Goal: Use online tool/utility: Utilize a website feature to perform a specific function

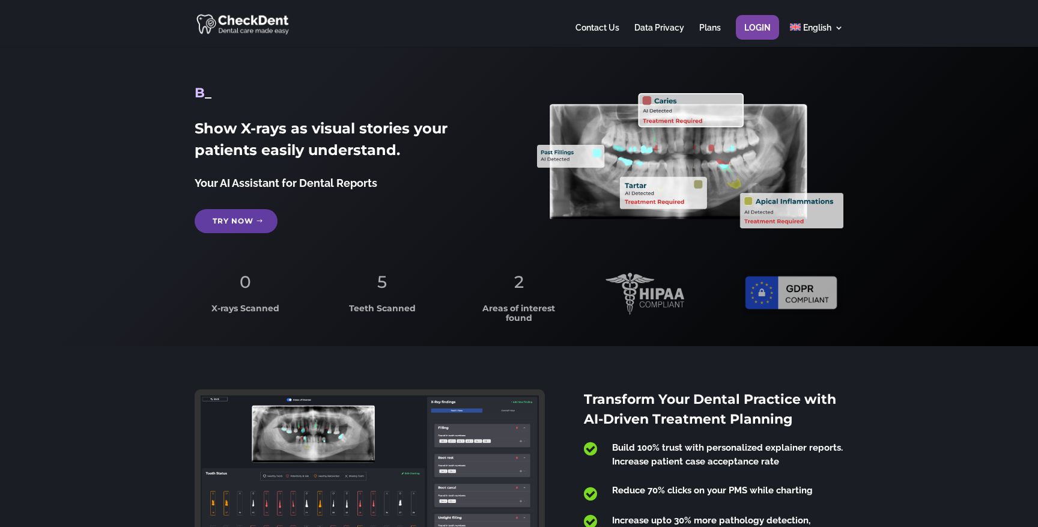
click at [764, 27] on link "Login" at bounding box center [757, 34] width 26 height 23
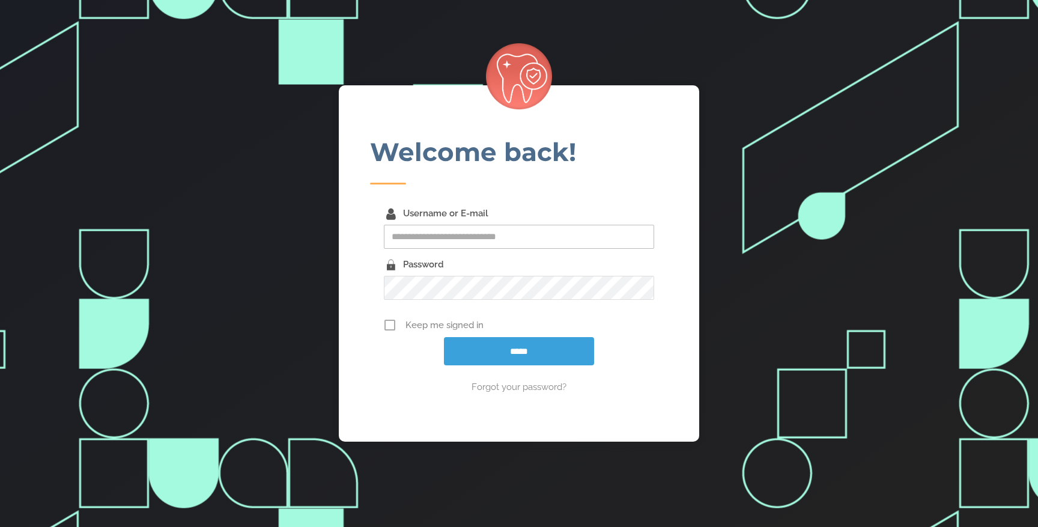
click at [531, 237] on input "Username or E-mail" at bounding box center [519, 237] width 270 height 24
type input "**********"
click at [407, 326] on span "Keep me signed in" at bounding box center [529, 325] width 249 height 14
click at [477, 355] on input "*****" at bounding box center [519, 351] width 150 height 28
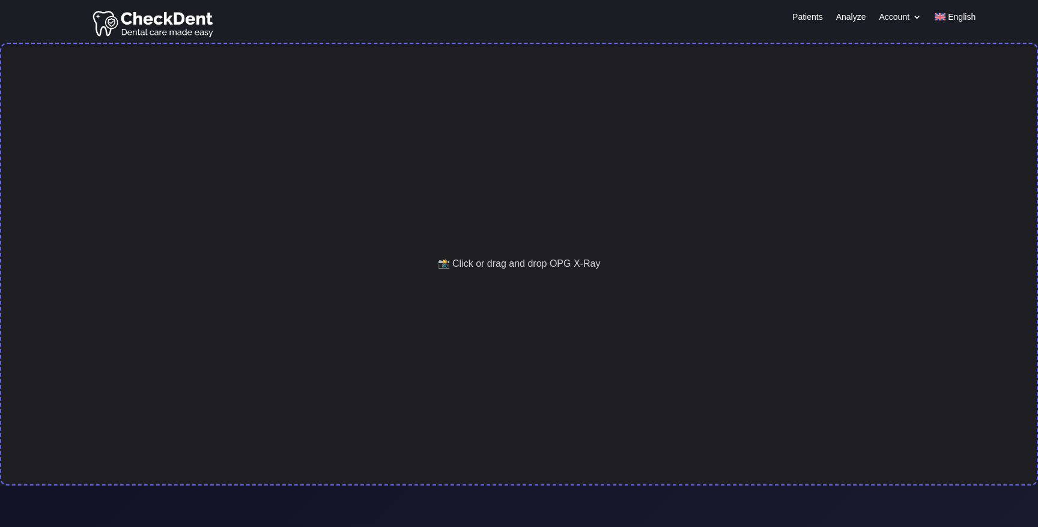
click at [416, 228] on div "📸 Click or drag and drop OPG X-Ray" at bounding box center [519, 264] width 1038 height 443
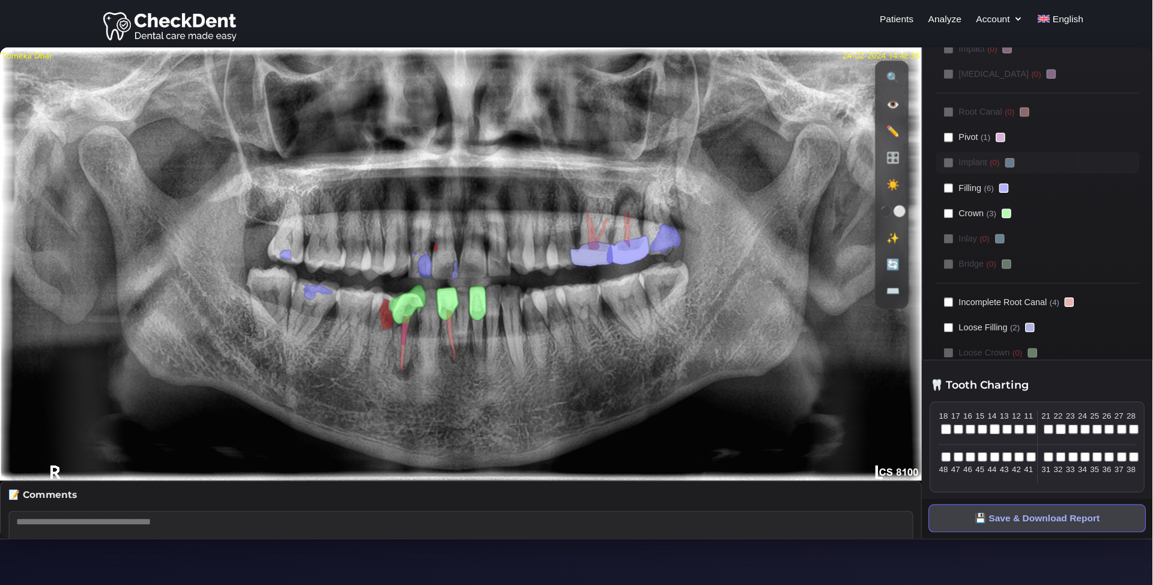
scroll to position [204, 0]
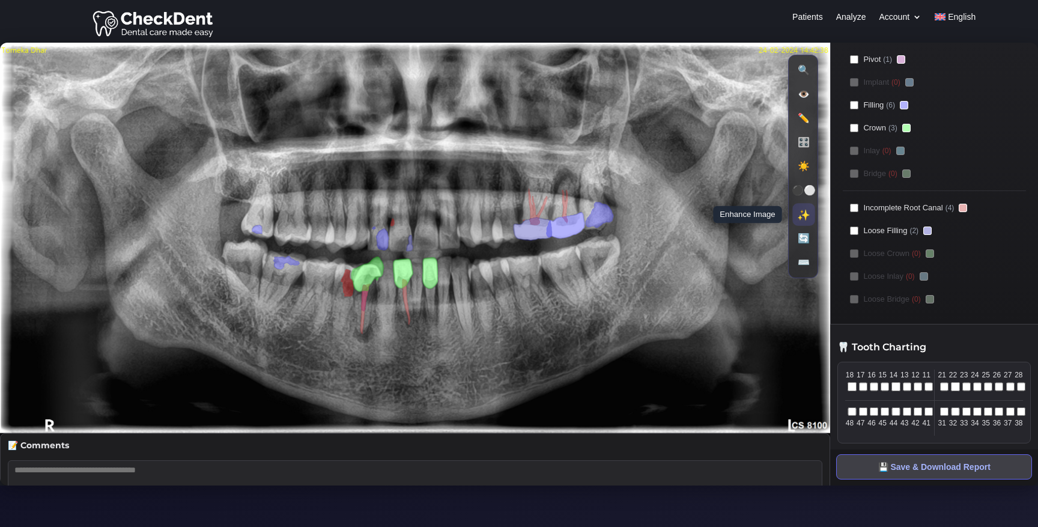
click at [804, 213] on button "✨ Enhance Image" at bounding box center [804, 214] width 22 height 22
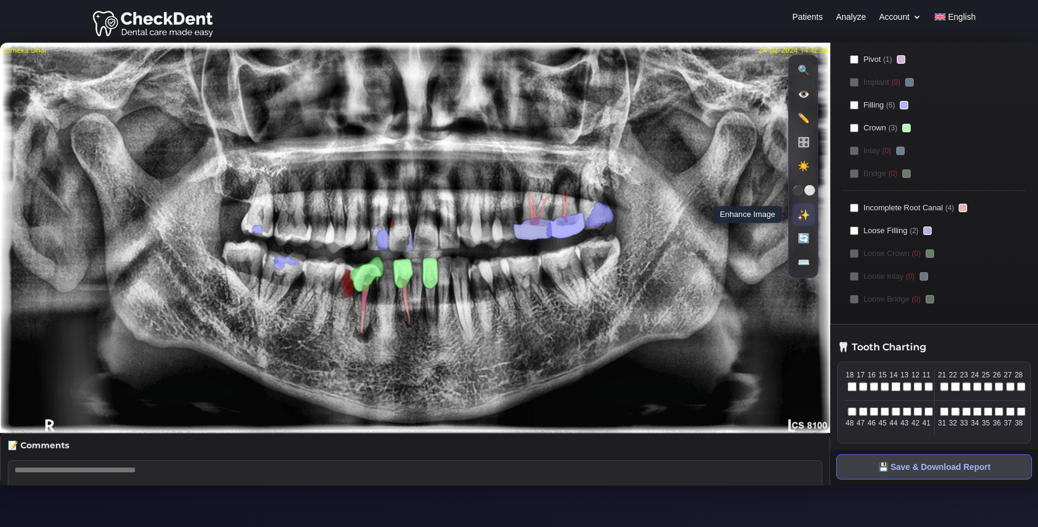
click at [804, 213] on button "✨ Enhance Image" at bounding box center [804, 214] width 22 height 22
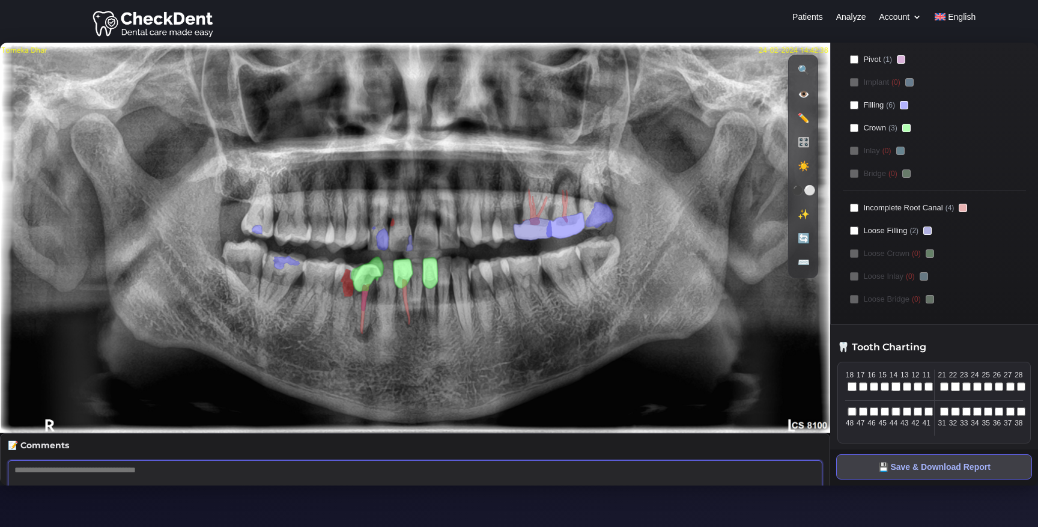
click at [413, 471] on textarea at bounding box center [415, 484] width 814 height 48
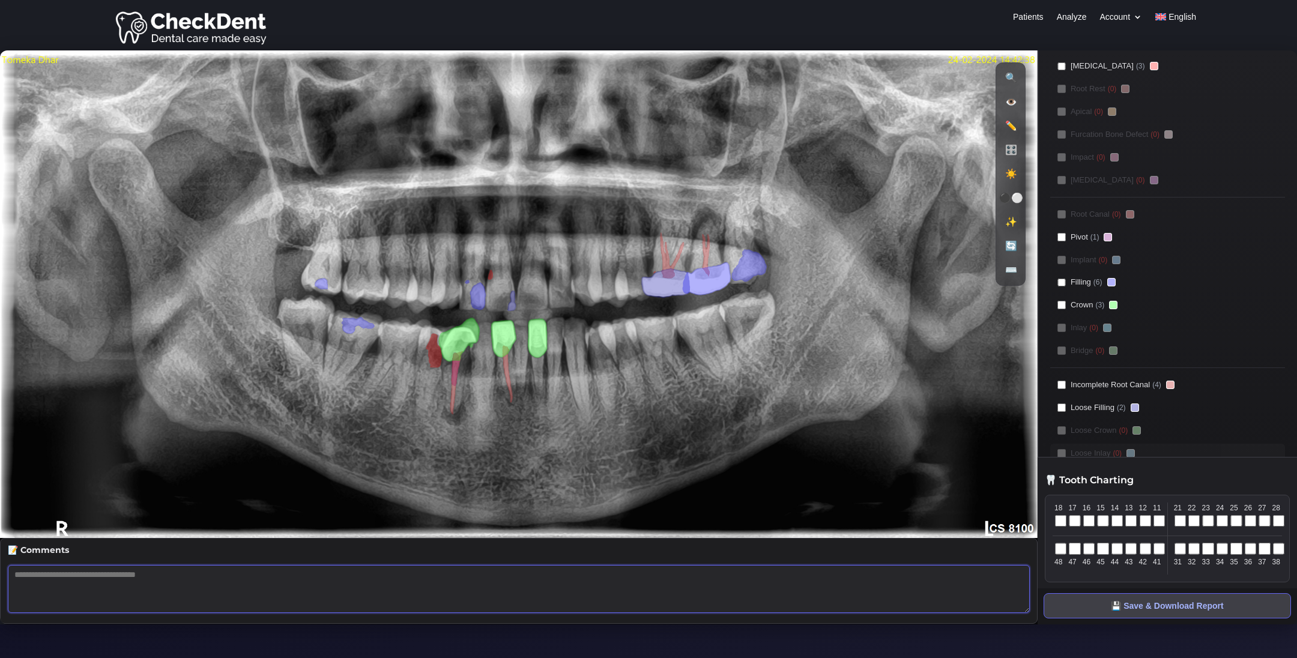
scroll to position [0, 0]
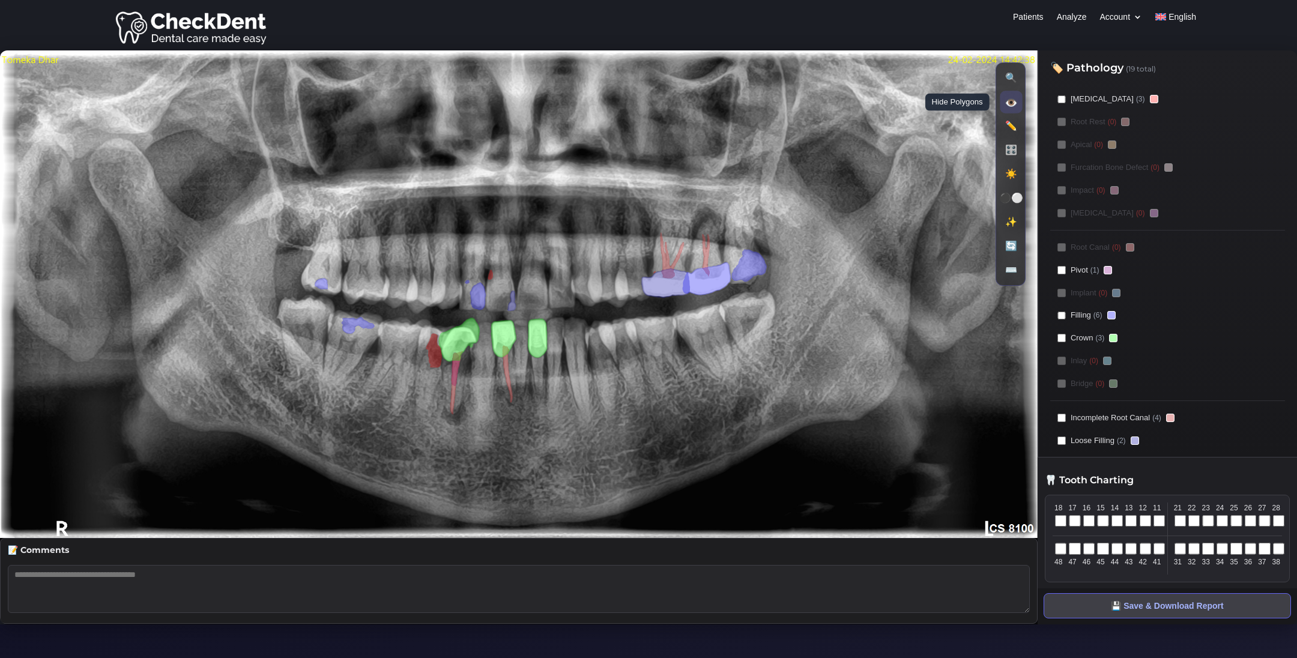
click at [1012, 101] on button "👁️ Hide Polygons" at bounding box center [1011, 102] width 22 height 22
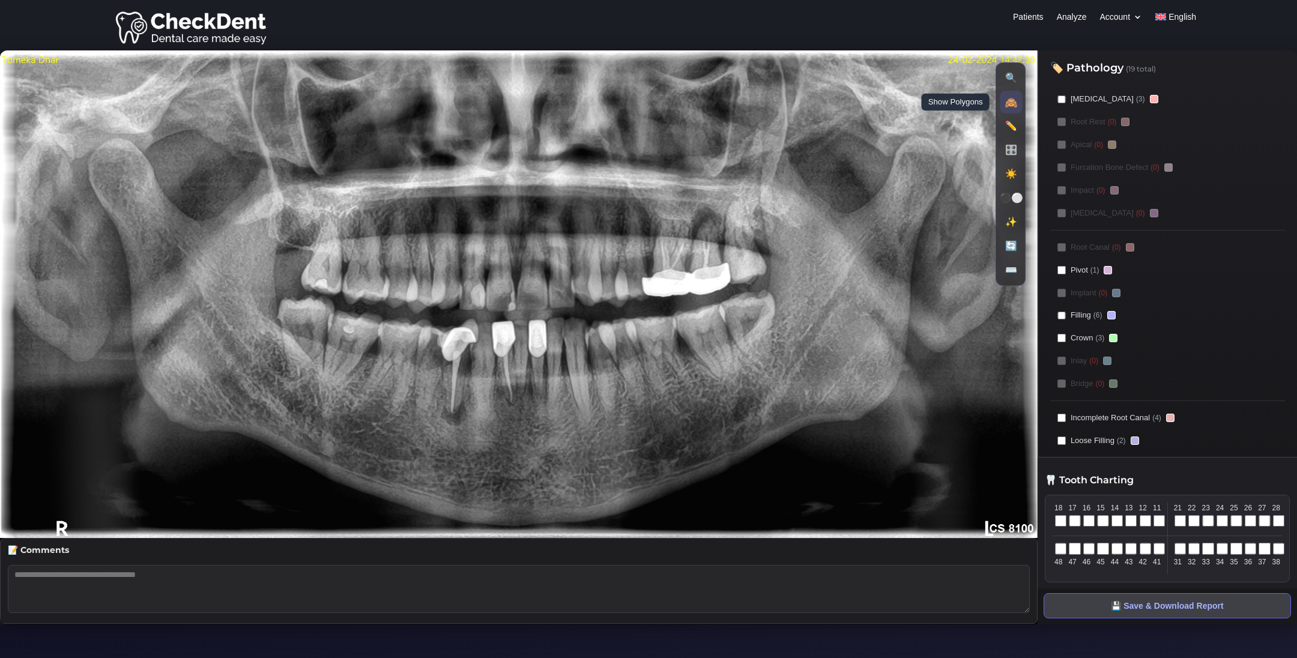
click at [1012, 101] on button "🙈 Show Polygons" at bounding box center [1011, 102] width 22 height 22
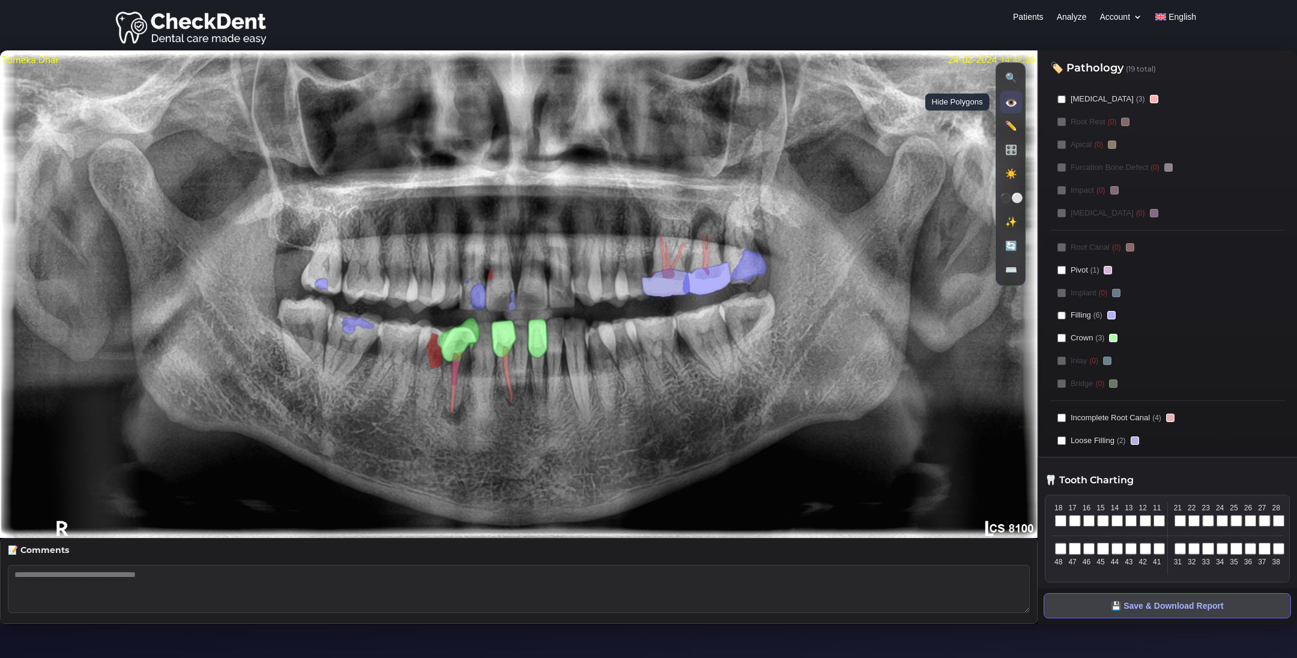
click at [1012, 101] on button "👁️ Hide Polygons" at bounding box center [1011, 102] width 22 height 22
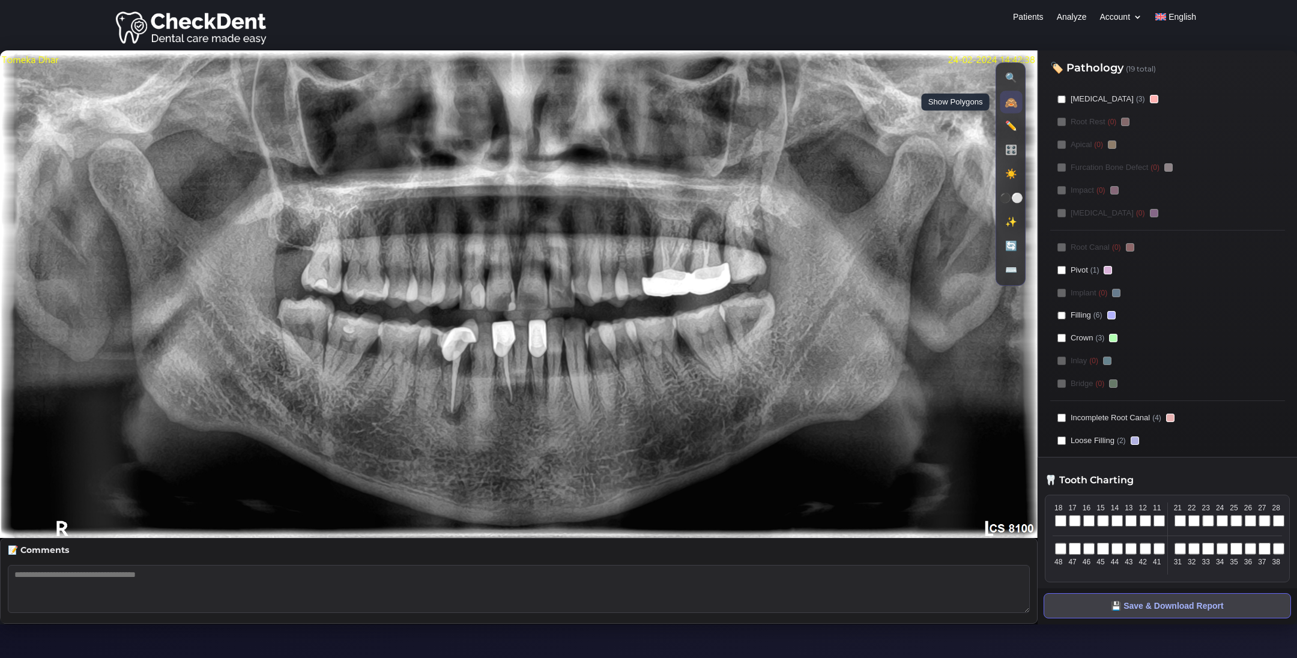
click at [1012, 101] on button "🙈 Show Polygons" at bounding box center [1011, 102] width 22 height 22
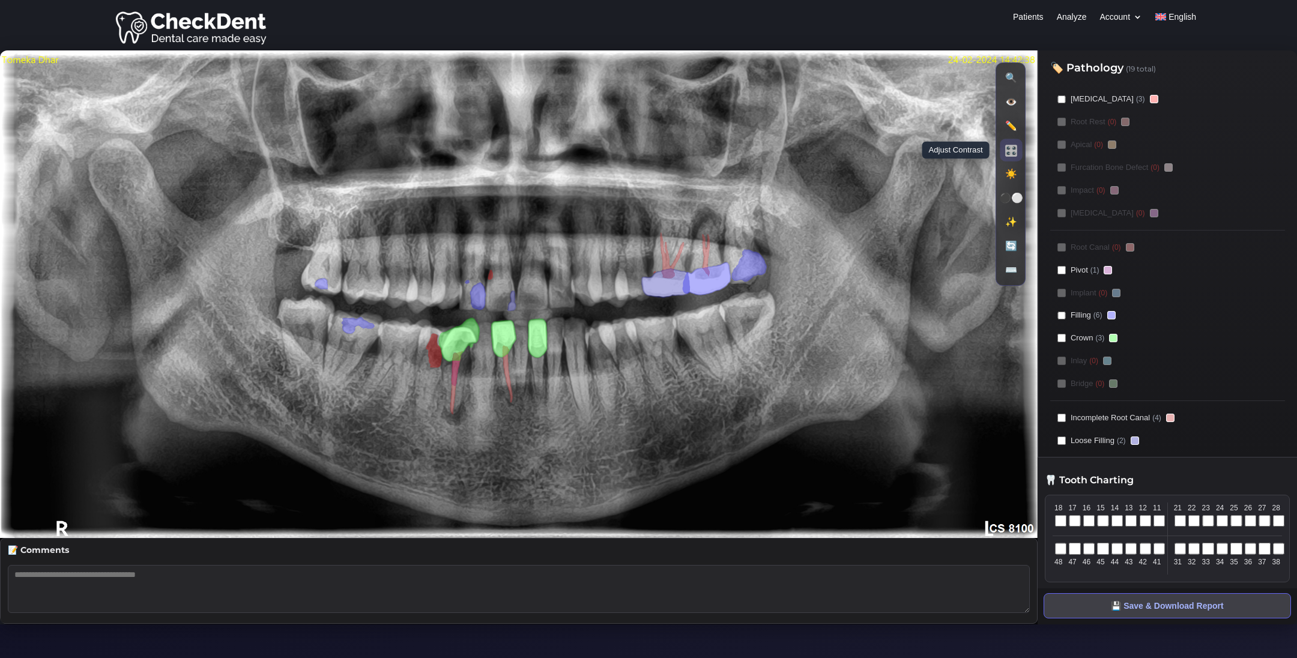
click at [1012, 152] on button "🎛️ Adjust Contrast" at bounding box center [1011, 150] width 22 height 22
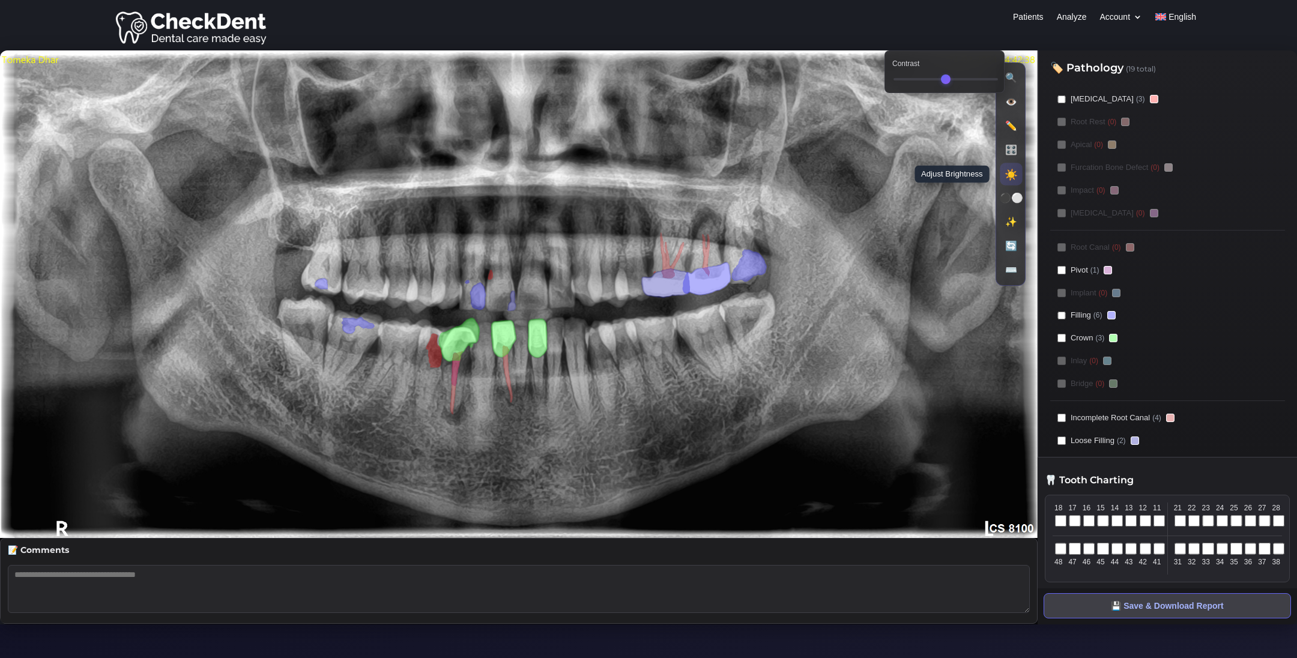
click at [1013, 172] on button "☀️ Adjust Brightness" at bounding box center [1011, 174] width 22 height 22
click at [1018, 198] on button "⚫⚪ Invert Image" at bounding box center [1011, 198] width 22 height 22
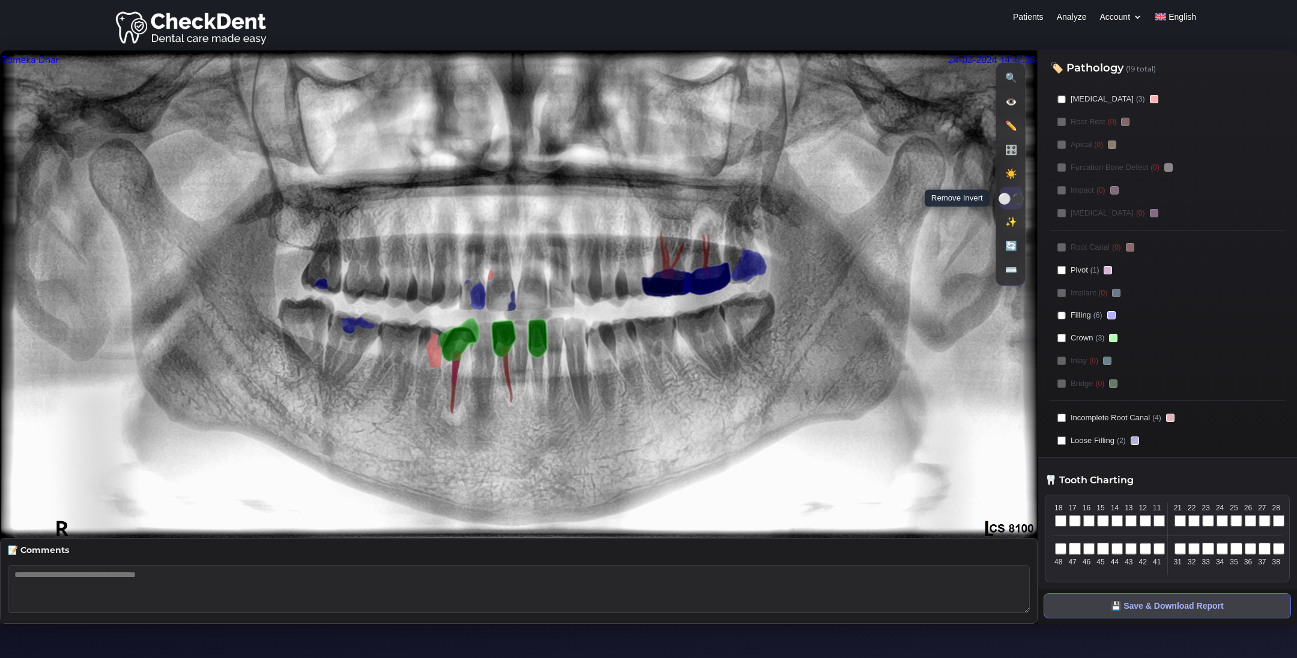
click at [1018, 198] on button "⚪⚫ Remove Invert" at bounding box center [1011, 198] width 22 height 22
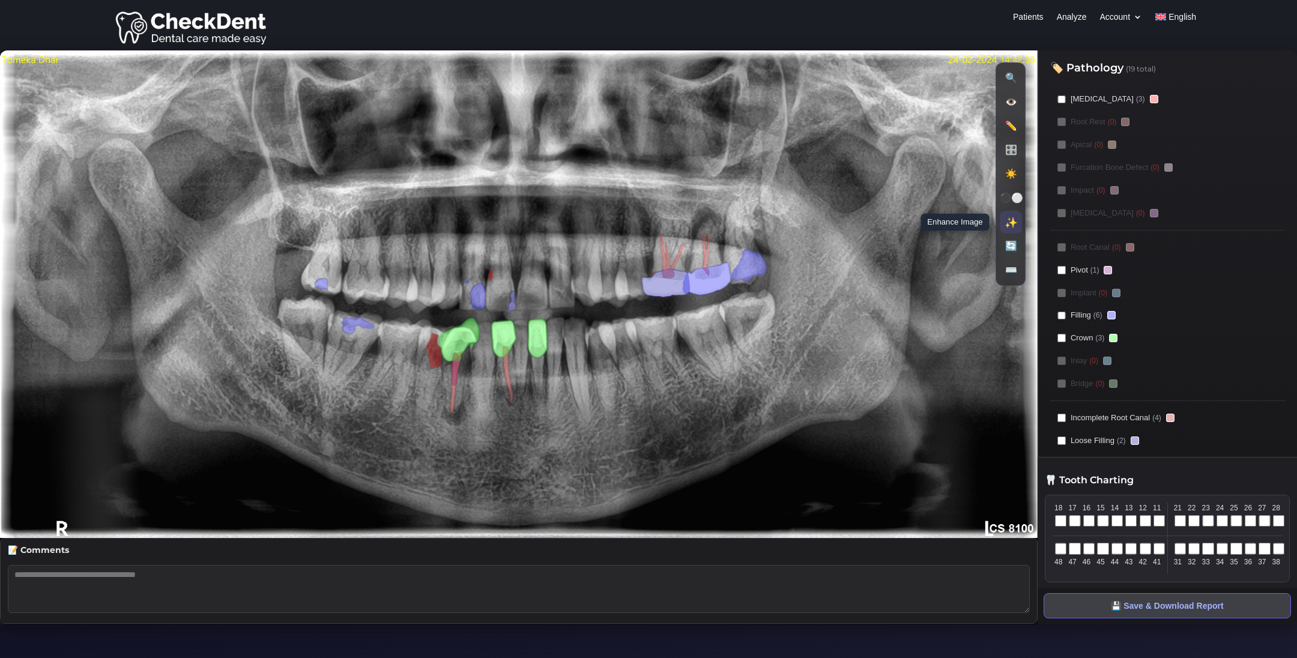
click at [1013, 226] on button "✨ Enhance Image" at bounding box center [1011, 222] width 22 height 22
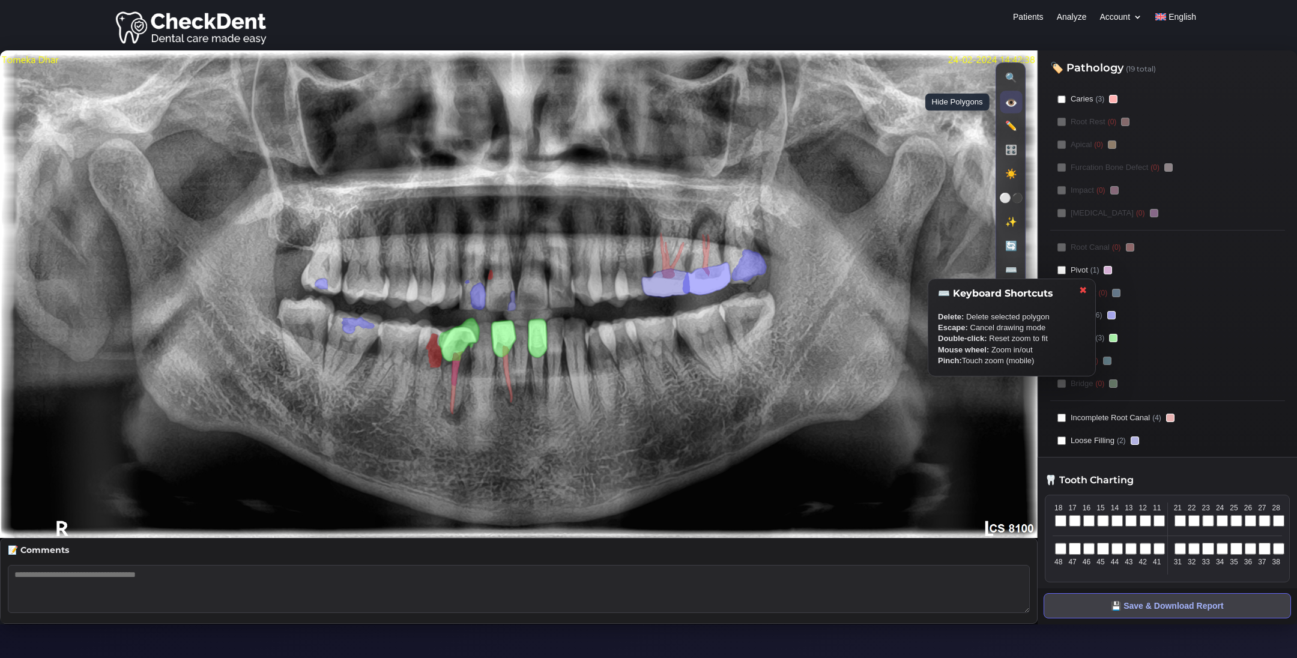
click at [1010, 103] on button "👁️ Hide Polygons" at bounding box center [1011, 102] width 22 height 22
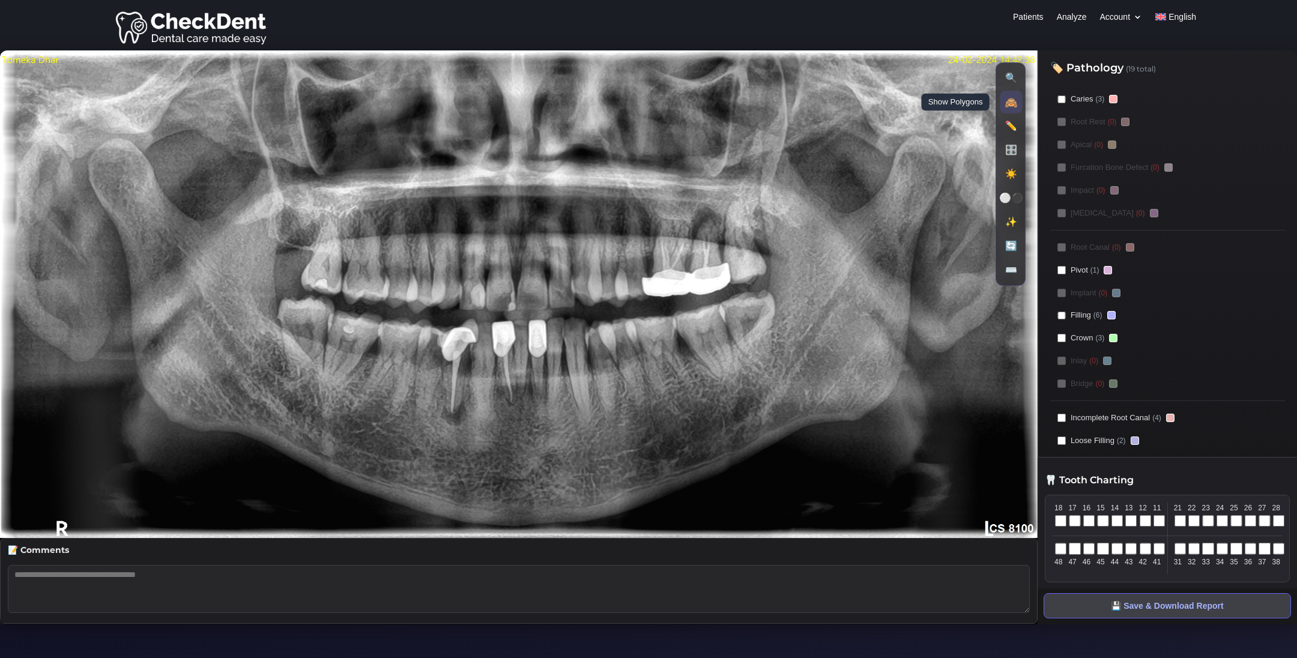
click at [1010, 103] on button "🙈 Show Polygons" at bounding box center [1011, 102] width 22 height 22
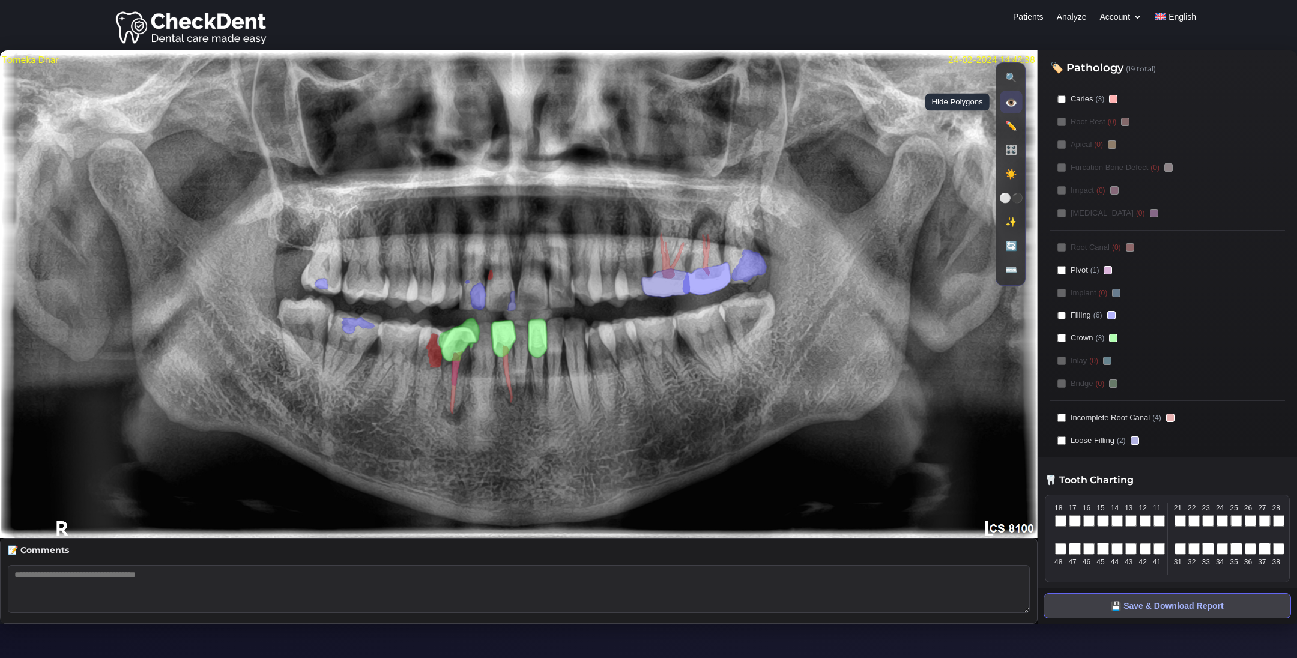
click at [1010, 103] on button "👁️ Hide Polygons" at bounding box center [1011, 102] width 22 height 22
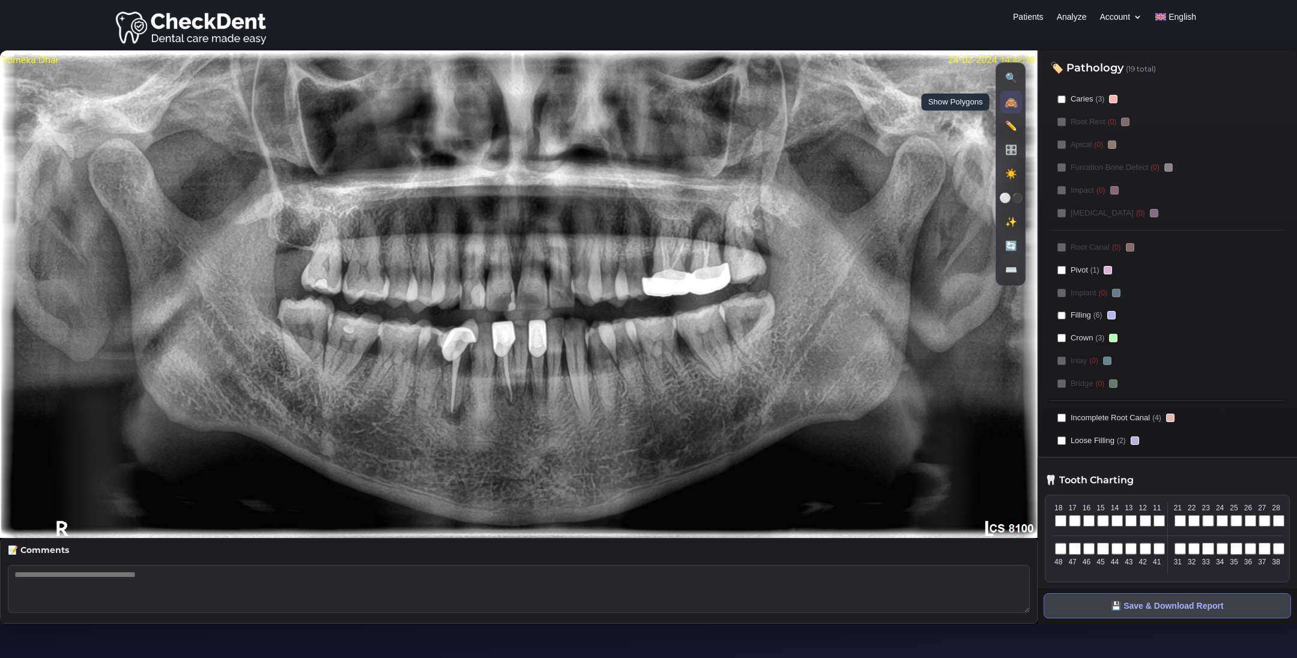
click at [1010, 103] on button "🙈 Show Polygons" at bounding box center [1011, 102] width 22 height 22
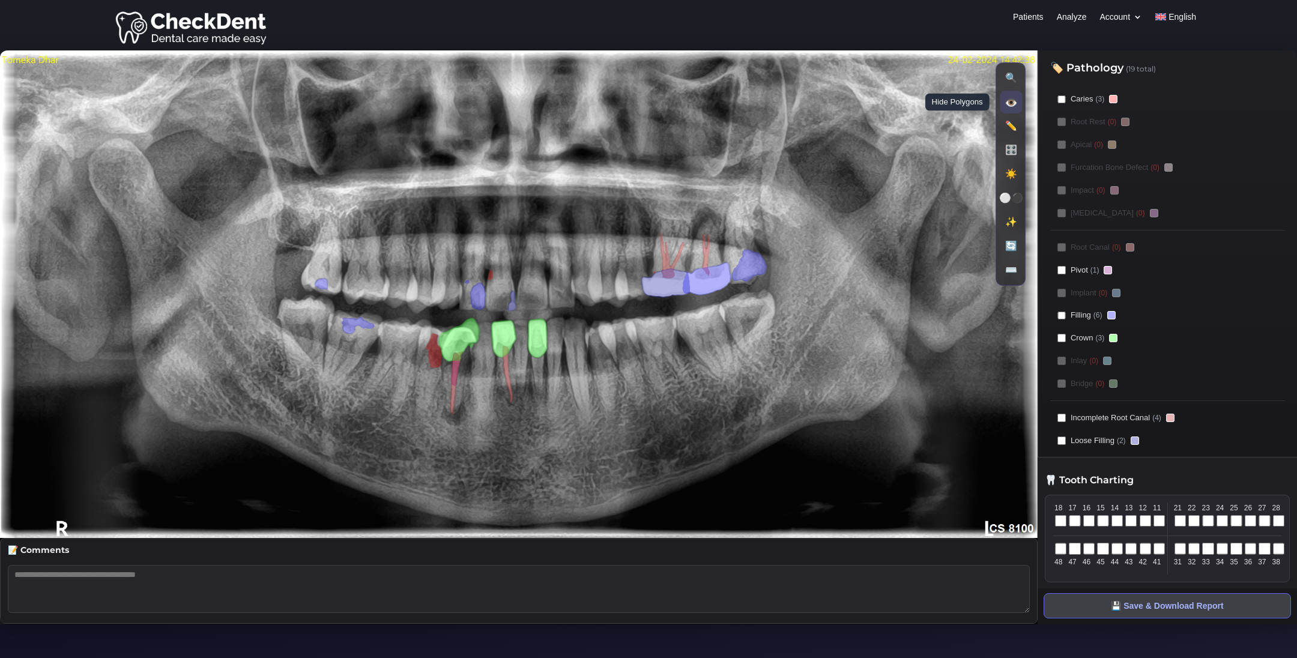
click at [1010, 103] on button "👁️ Hide Polygons" at bounding box center [1011, 102] width 22 height 22
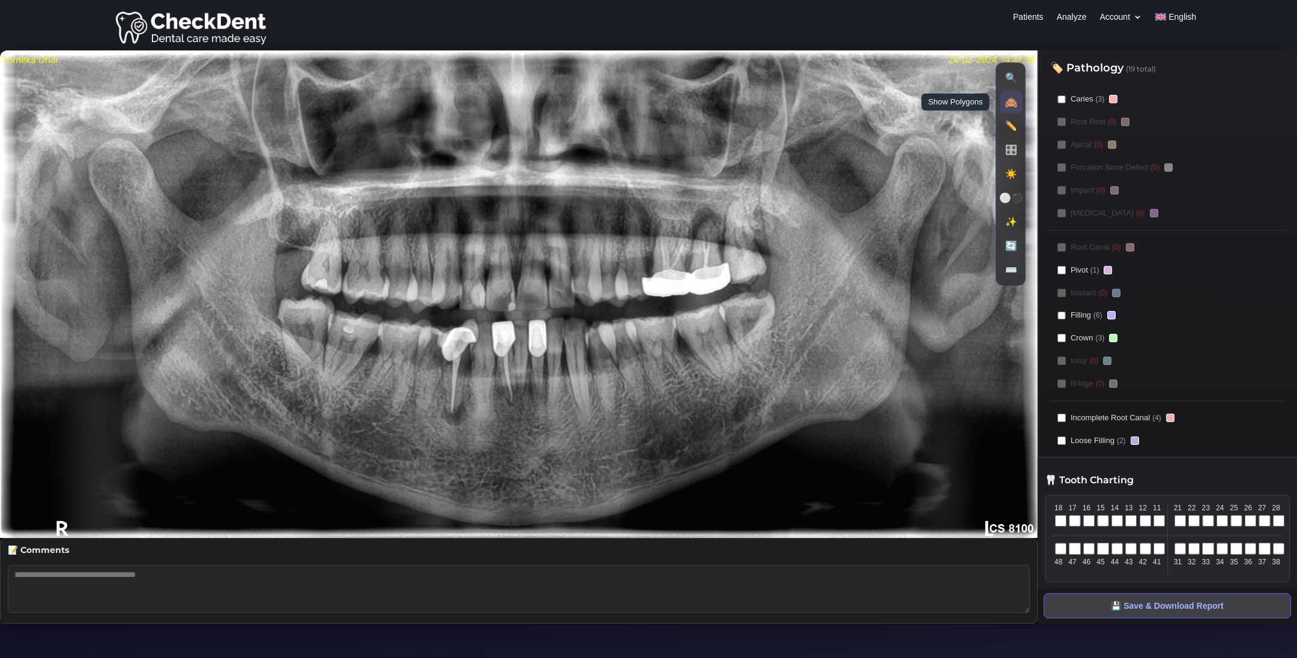
click at [1010, 103] on button "🙈 Show Polygons" at bounding box center [1011, 102] width 22 height 22
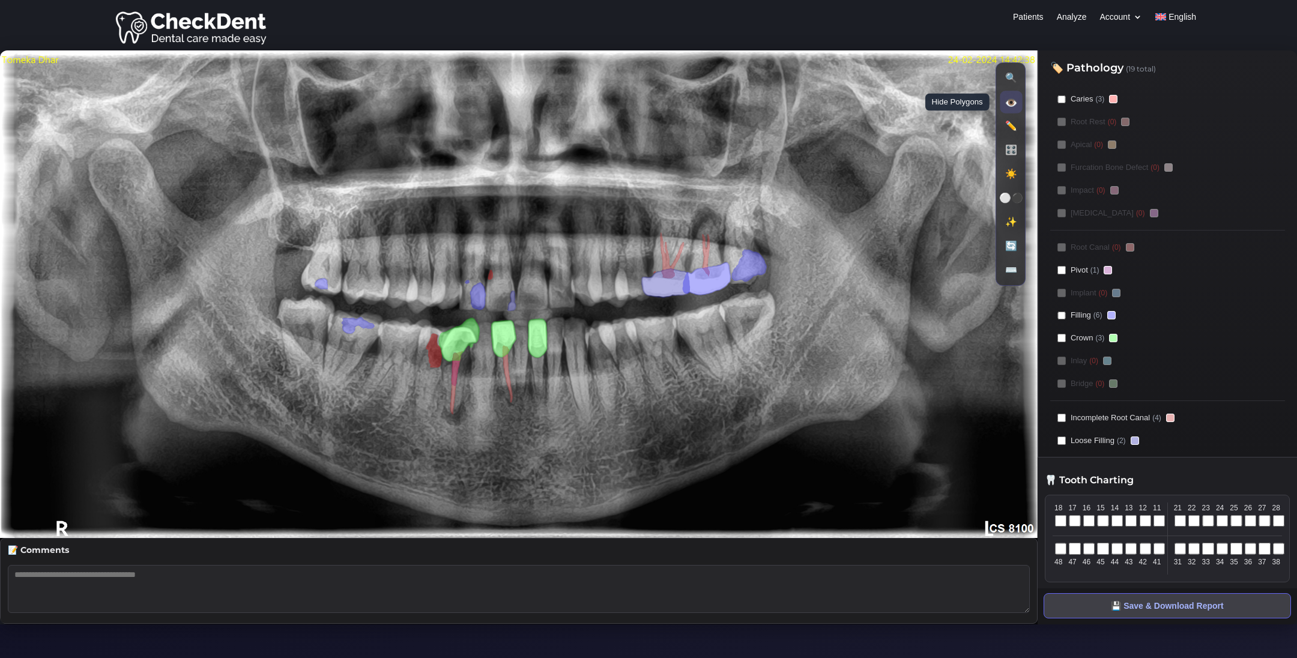
click at [1005, 105] on button "👁️ Hide Polygons" at bounding box center [1011, 102] width 22 height 22
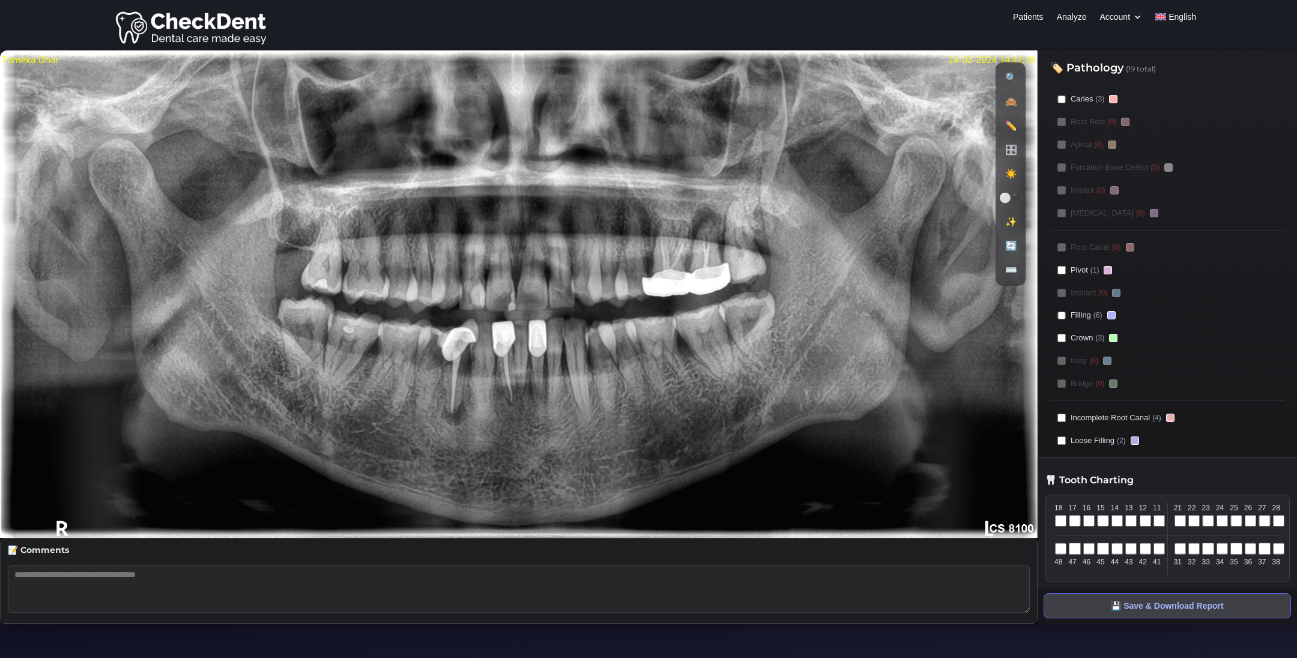
click at [454, 299] on image at bounding box center [519, 294] width 1038 height 488
click at [1009, 106] on button "🙈 Show Polygons" at bounding box center [1011, 102] width 22 height 22
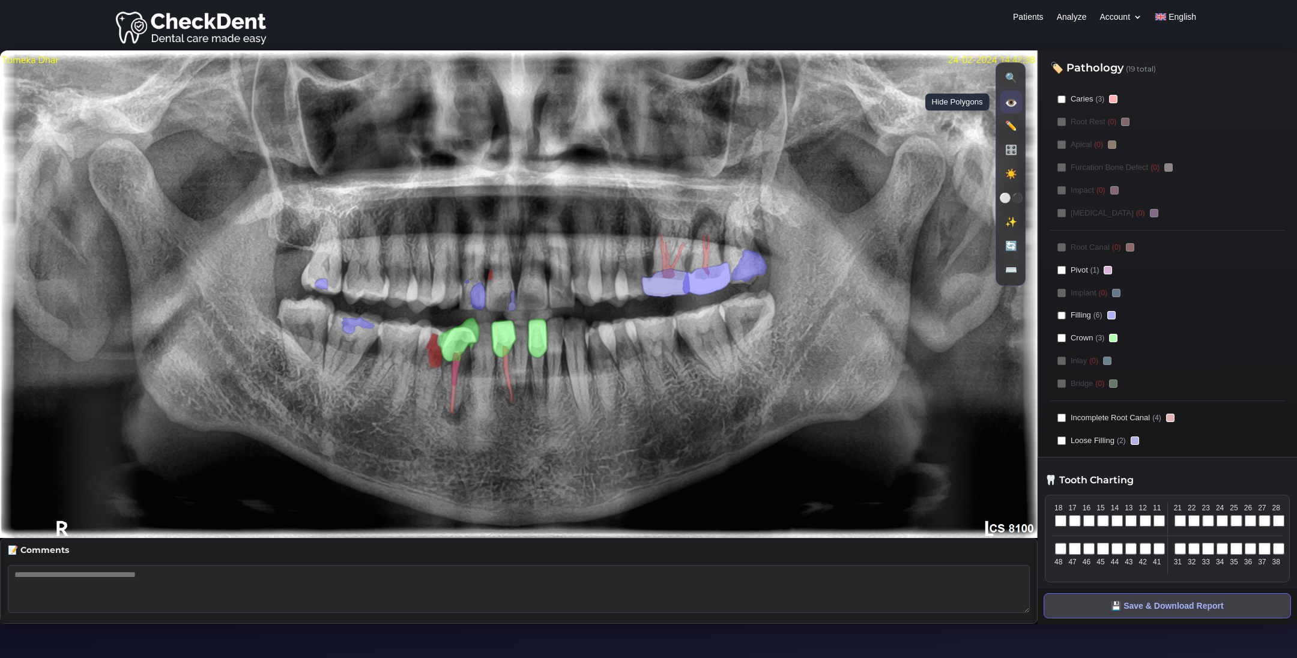
click at [1009, 106] on button "👁️ Hide Polygons" at bounding box center [1011, 102] width 22 height 22
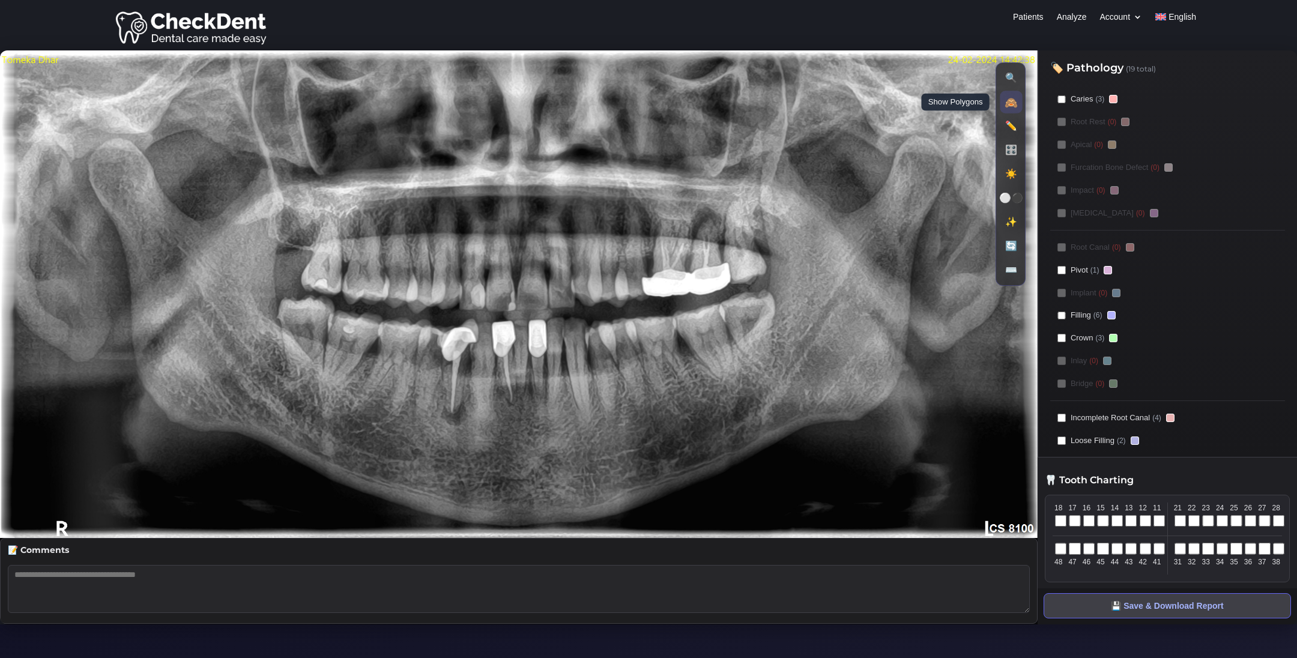
click at [1009, 106] on button "🙈 Show Polygons" at bounding box center [1011, 102] width 22 height 22
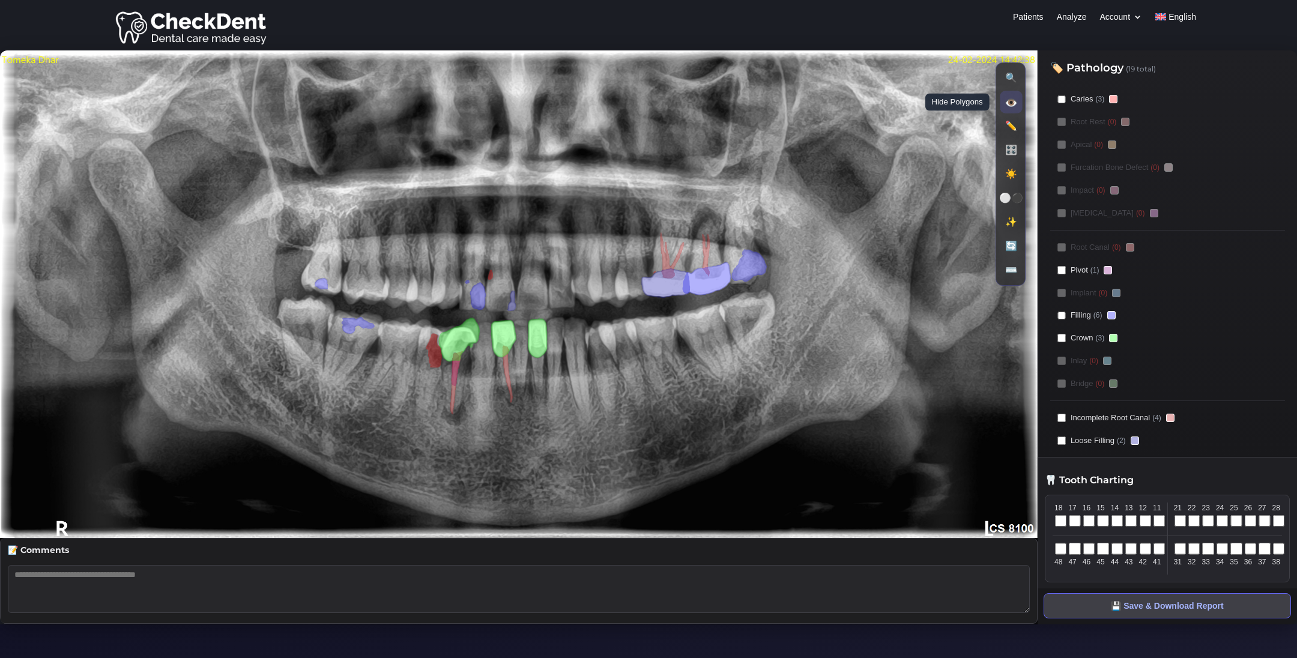
click at [1009, 106] on button "👁️ Hide Polygons" at bounding box center [1011, 102] width 22 height 22
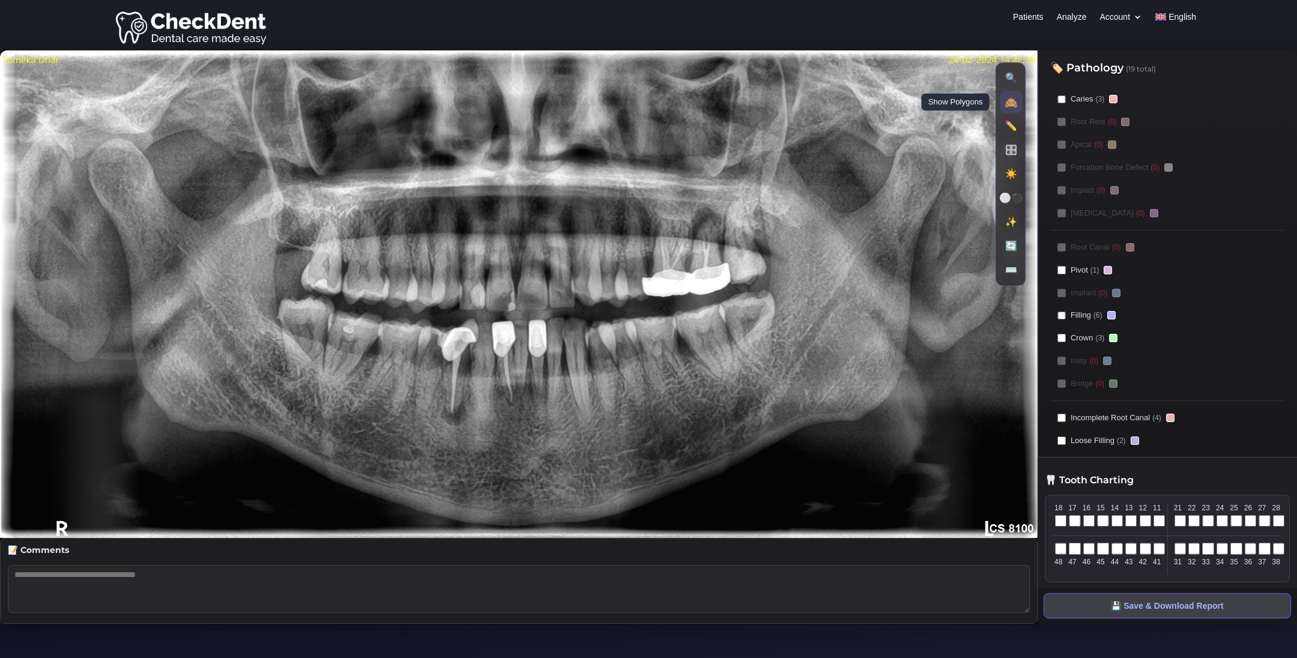
click at [1009, 106] on button "🙈 Show Polygons" at bounding box center [1011, 102] width 22 height 22
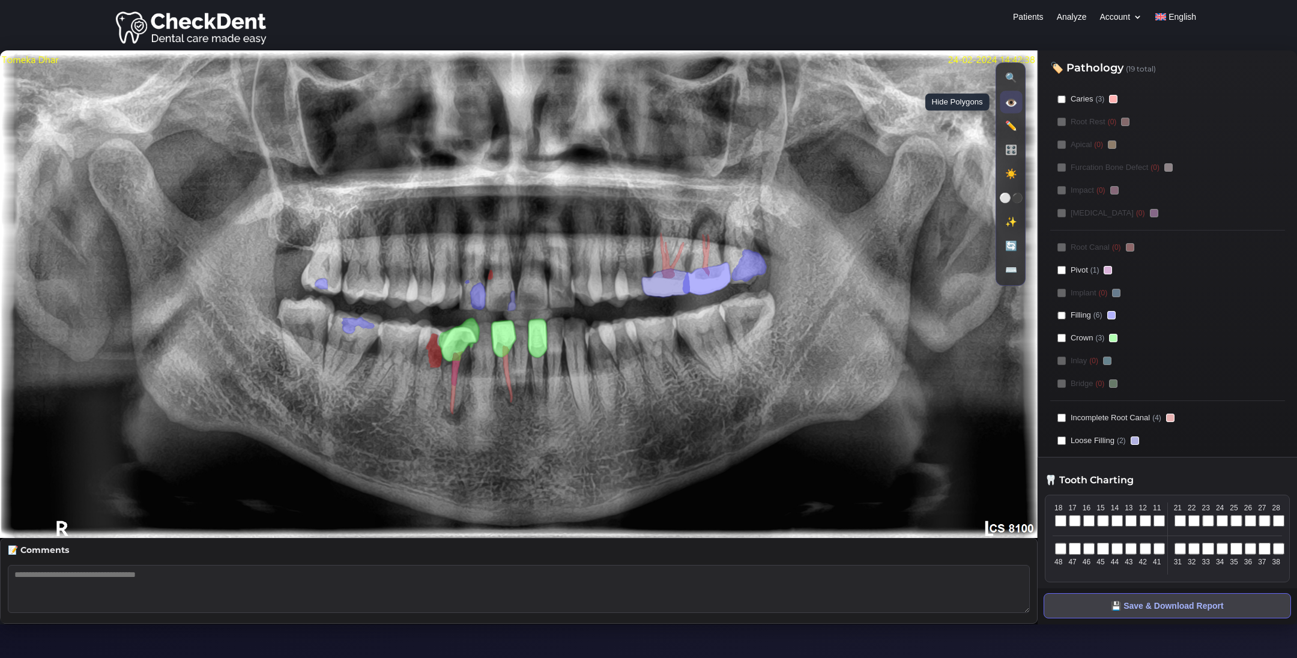
click at [1009, 106] on button "👁️ Hide Polygons" at bounding box center [1011, 102] width 22 height 22
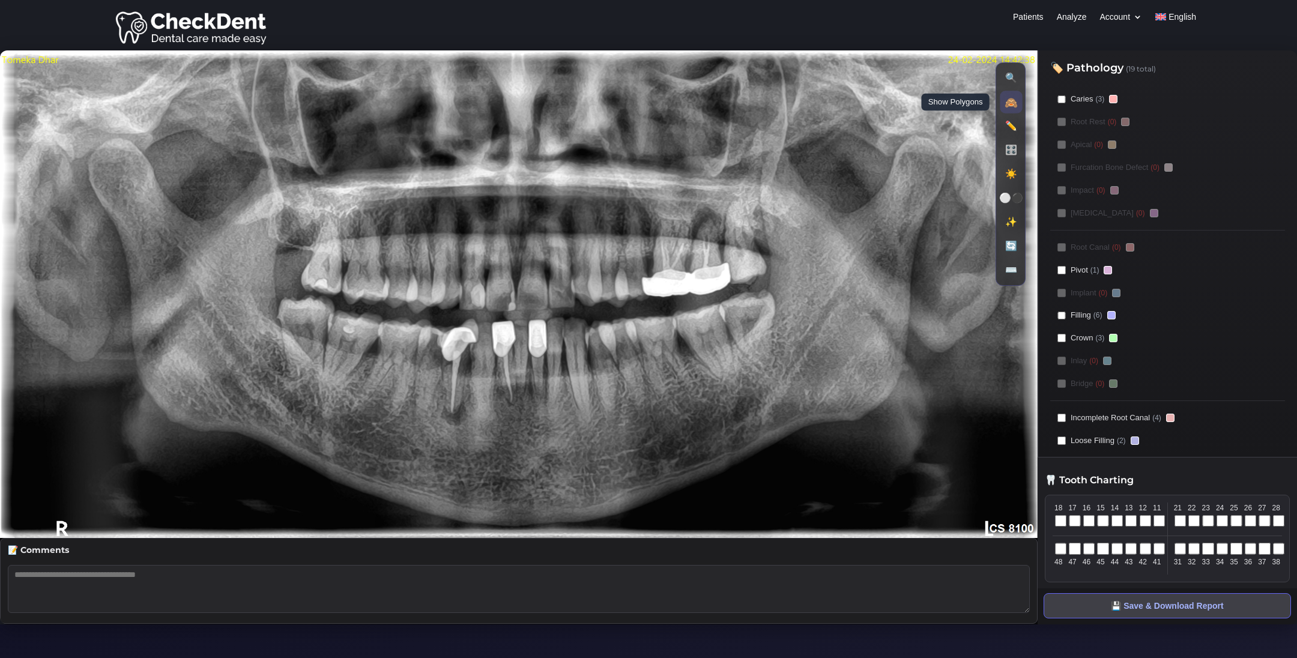
click at [1009, 106] on button "🙈 Show Polygons" at bounding box center [1011, 102] width 22 height 22
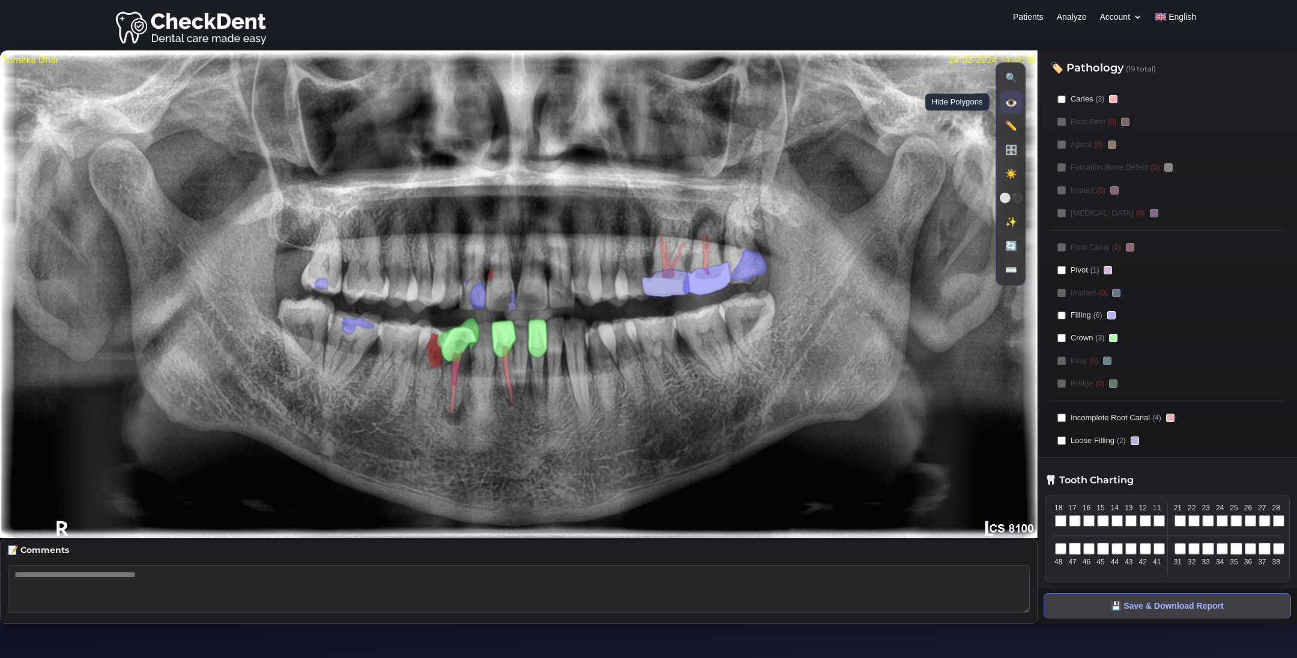
click at [1009, 106] on button "👁️ Hide Polygons" at bounding box center [1011, 102] width 22 height 22
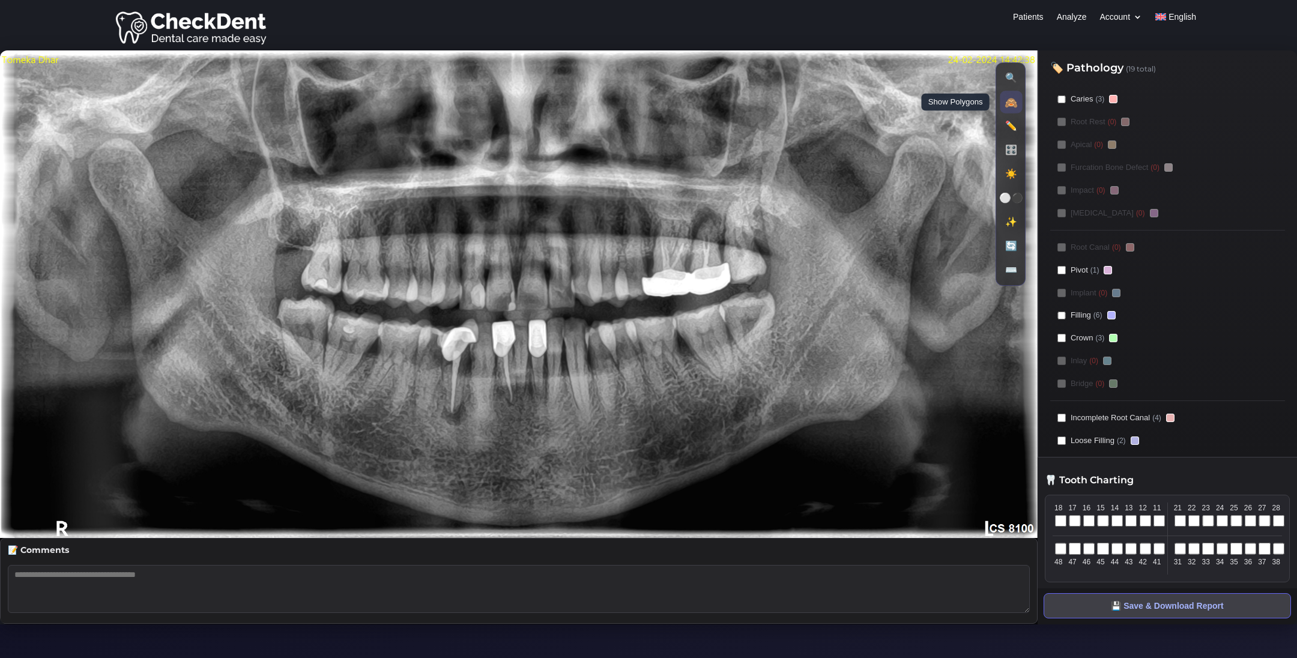
click at [1009, 107] on button "🙈 Show Polygons" at bounding box center [1011, 102] width 22 height 22
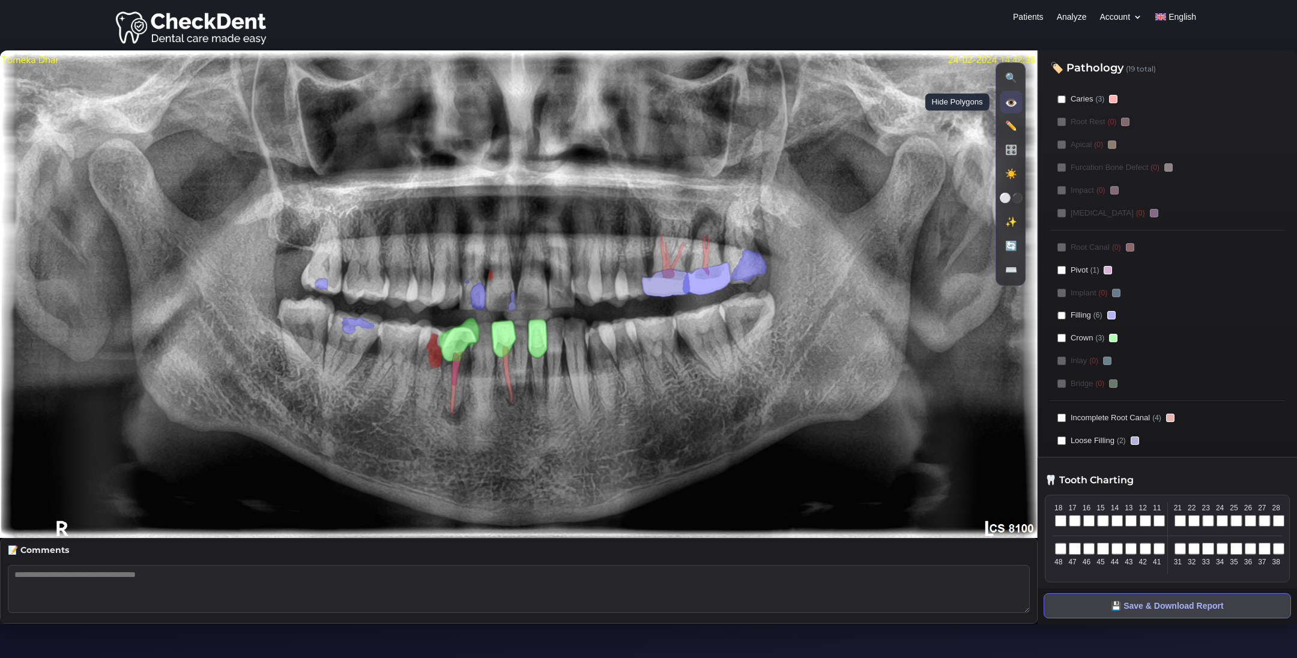
click at [1013, 102] on button "👁️ Hide Polygons" at bounding box center [1011, 102] width 22 height 22
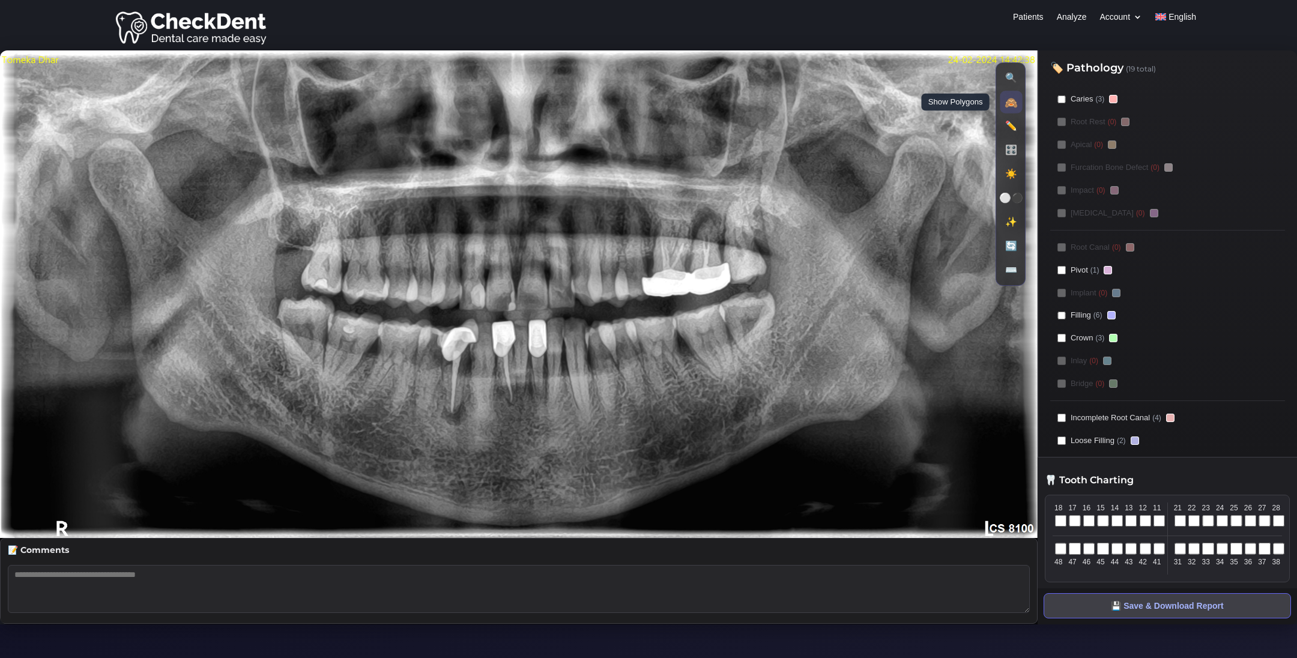
click at [1013, 102] on button "🙈 Show Polygons" at bounding box center [1011, 102] width 22 height 22
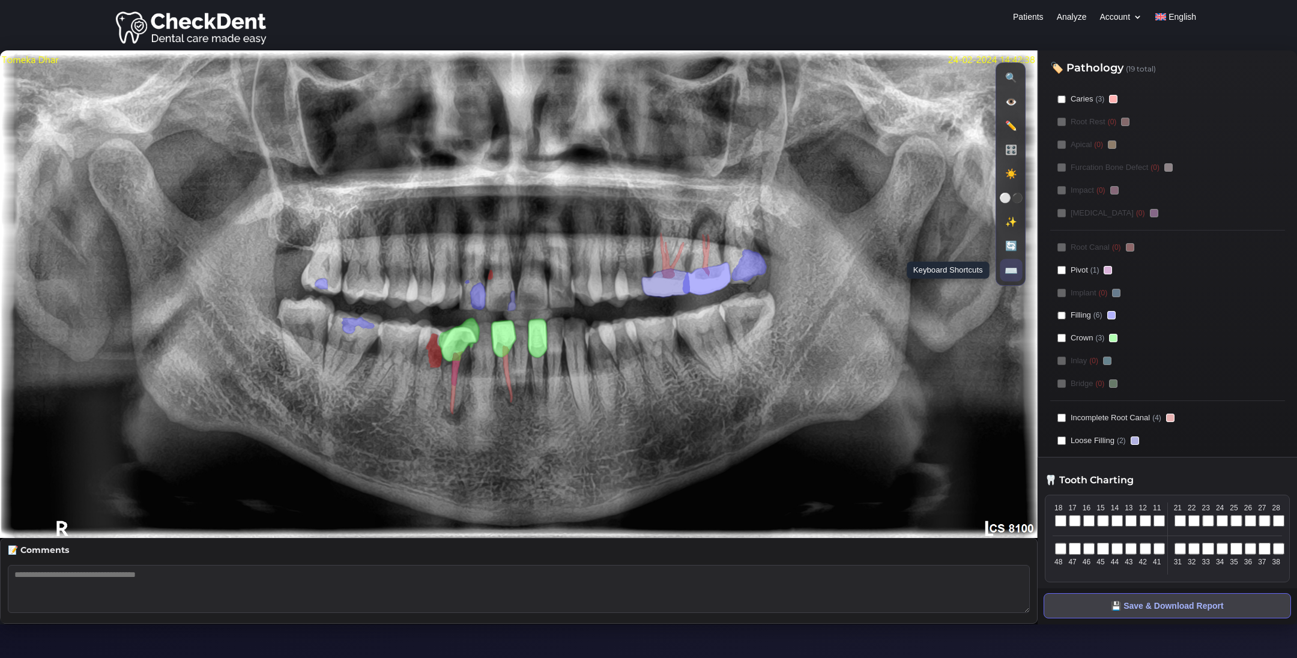
click at [1012, 279] on button "⌨️ Keyboard Shortcuts" at bounding box center [1011, 270] width 22 height 22
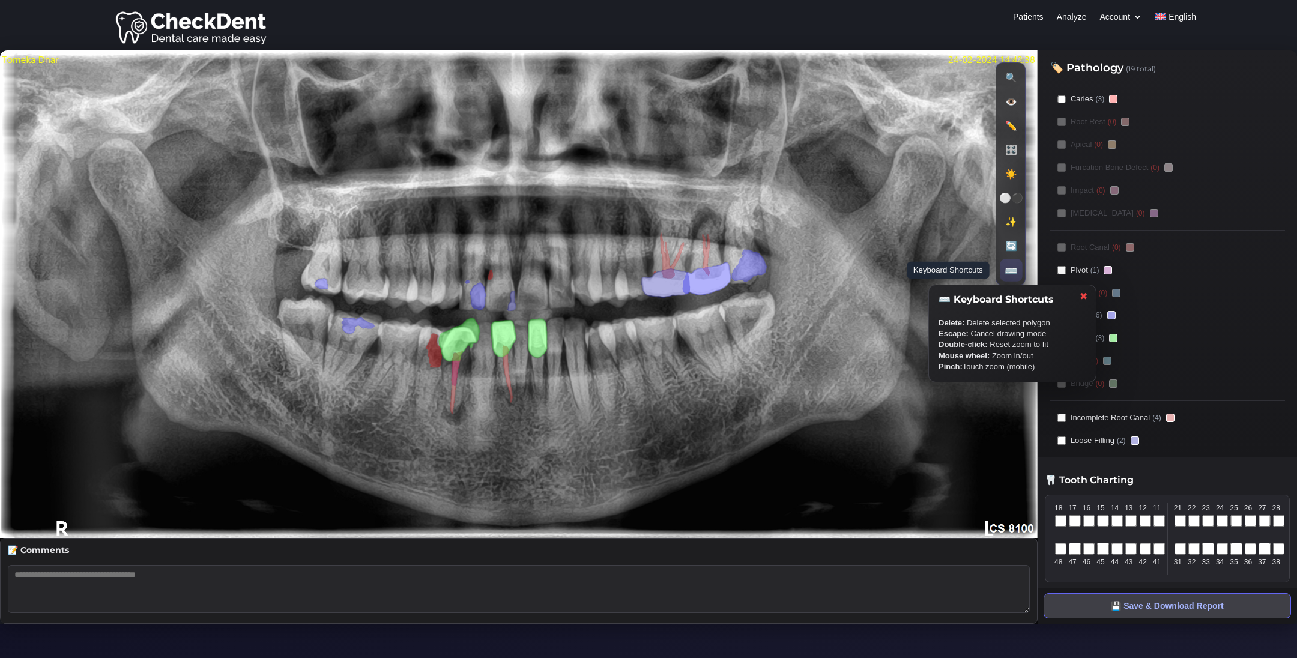
click at [1012, 279] on button "⌨️ Keyboard Shortcuts" at bounding box center [1011, 270] width 22 height 22
click at [639, 334] on image at bounding box center [519, 294] width 1038 height 488
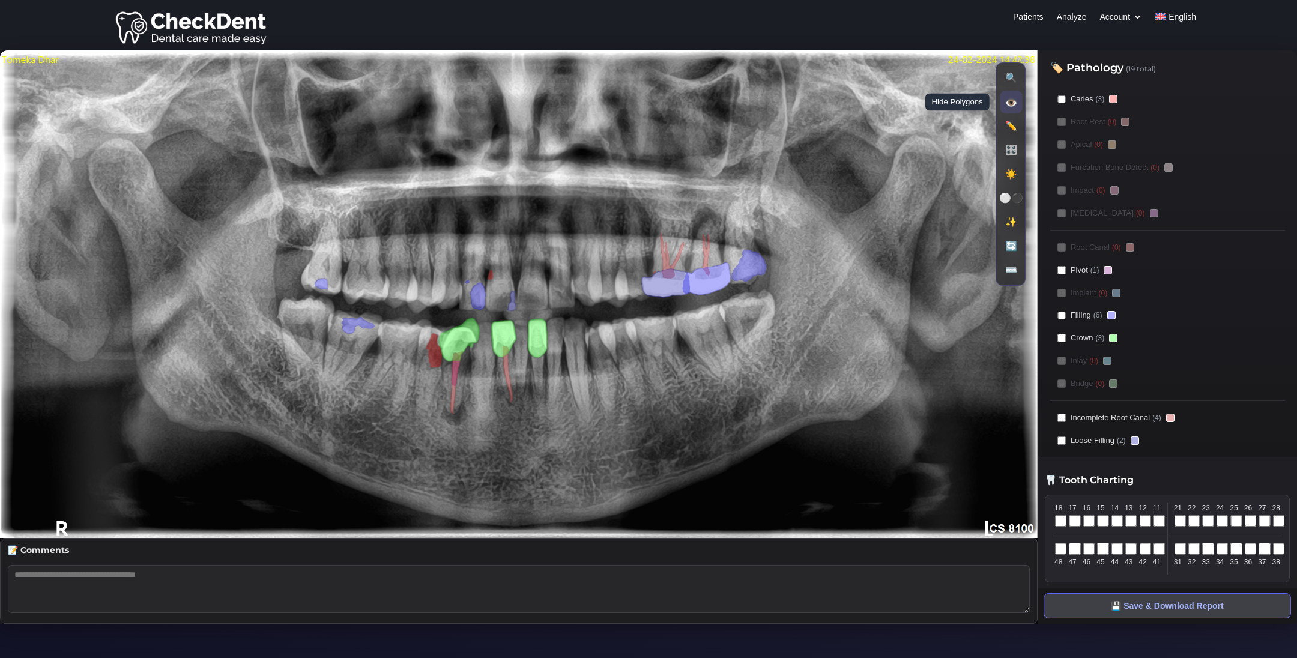
click at [1012, 104] on button "👁️ Hide Polygons" at bounding box center [1011, 102] width 22 height 22
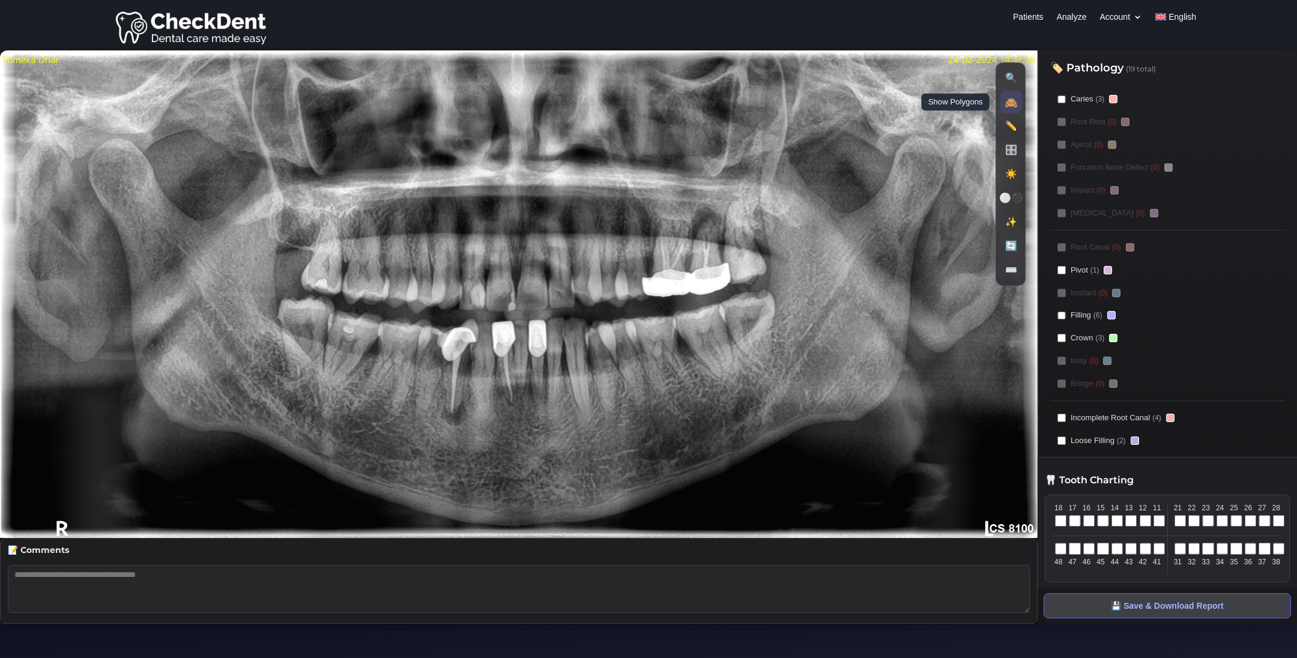
click at [1012, 104] on button "🙈 Show Polygons" at bounding box center [1011, 102] width 22 height 22
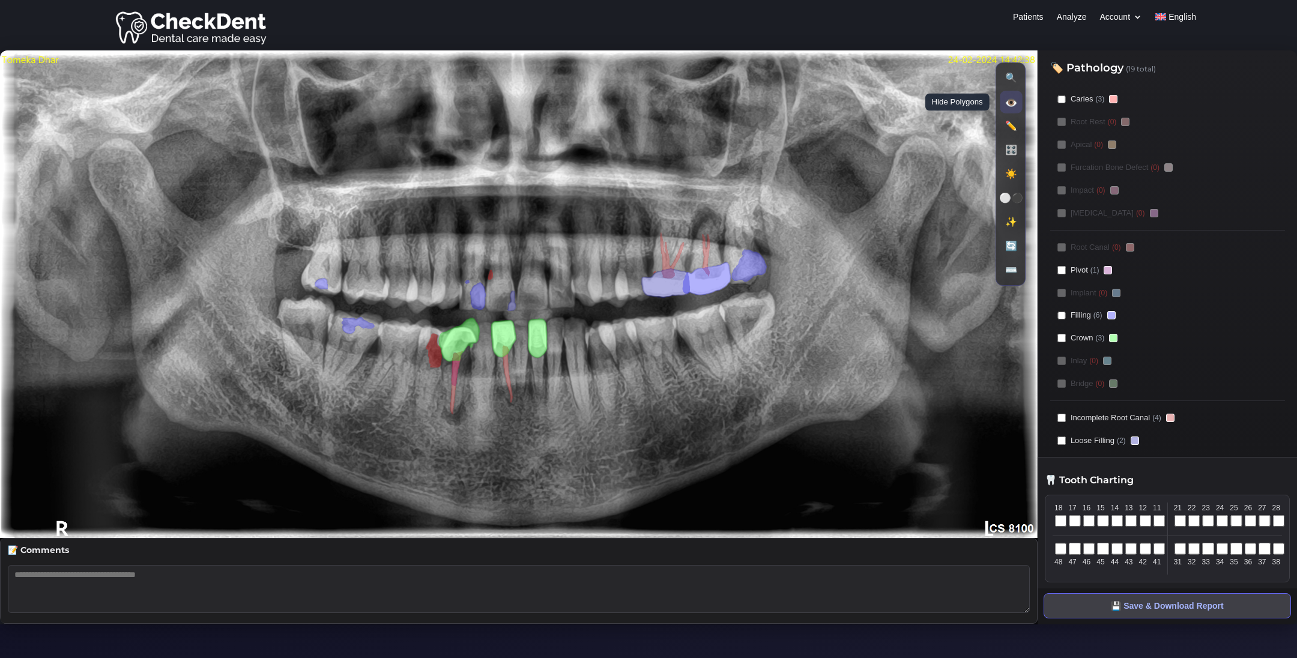
click at [1012, 104] on button "👁️ Hide Polygons" at bounding box center [1011, 102] width 22 height 22
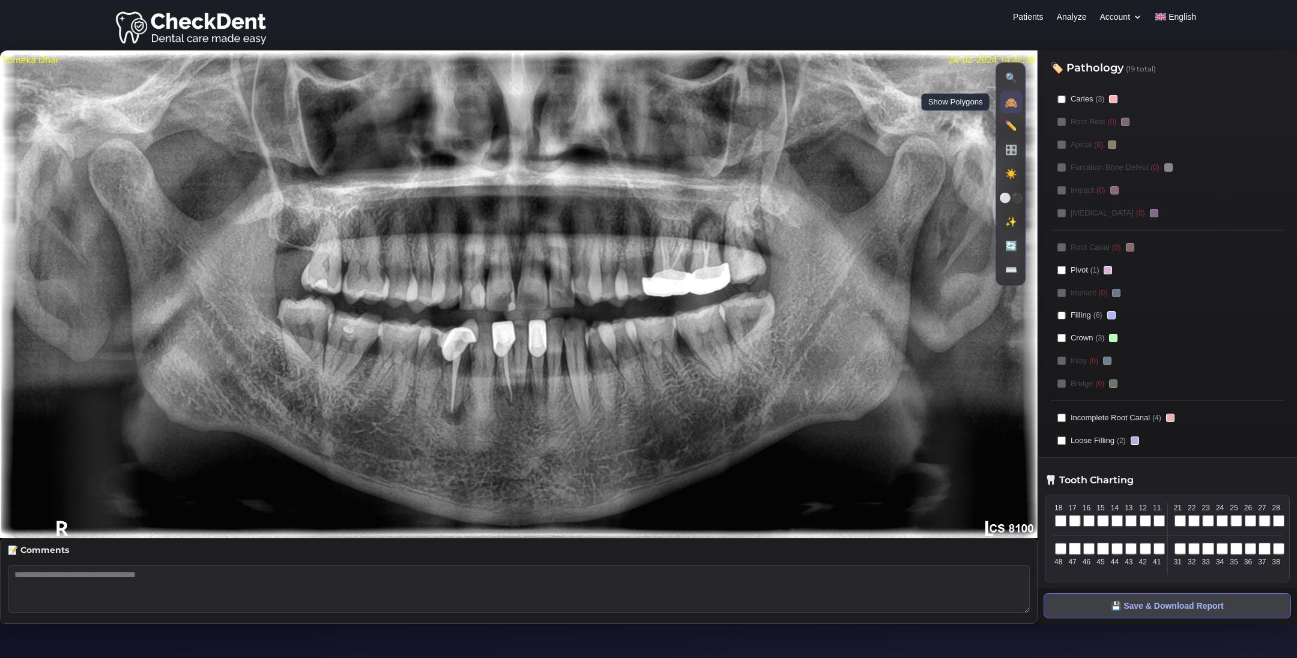
click at [1012, 104] on button "🙈 Show Polygons" at bounding box center [1011, 102] width 22 height 22
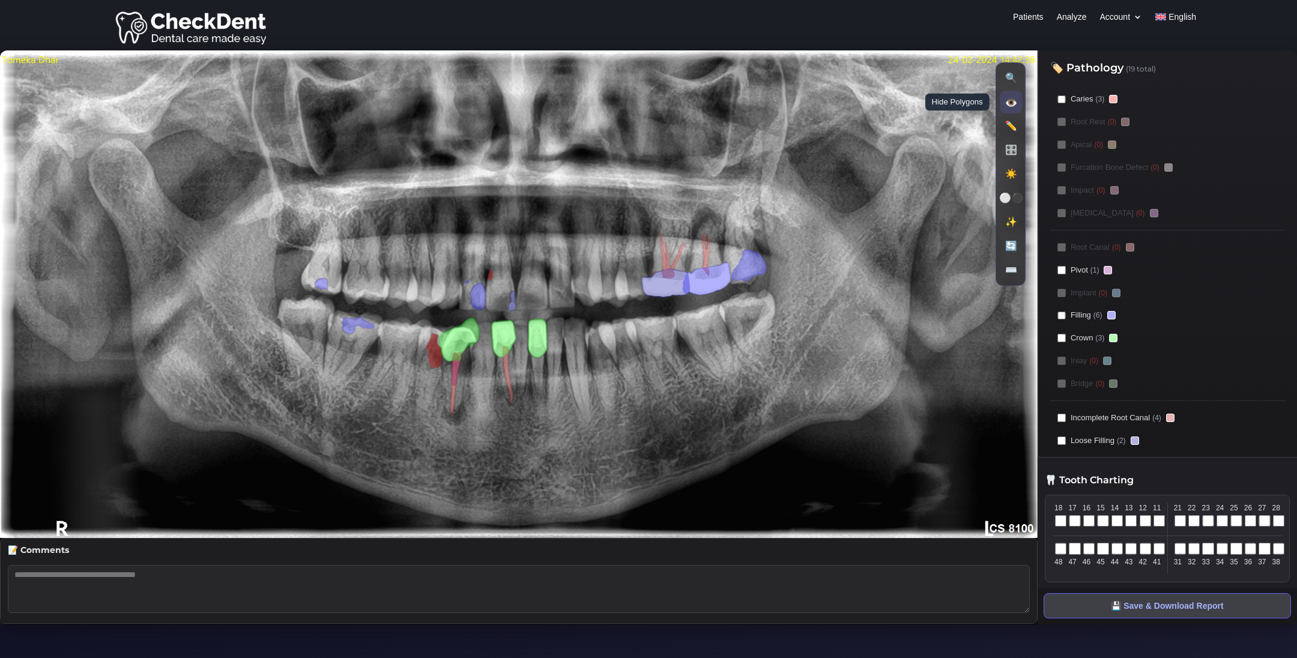
click at [1011, 107] on button "👁️ Hide Polygons" at bounding box center [1011, 102] width 22 height 22
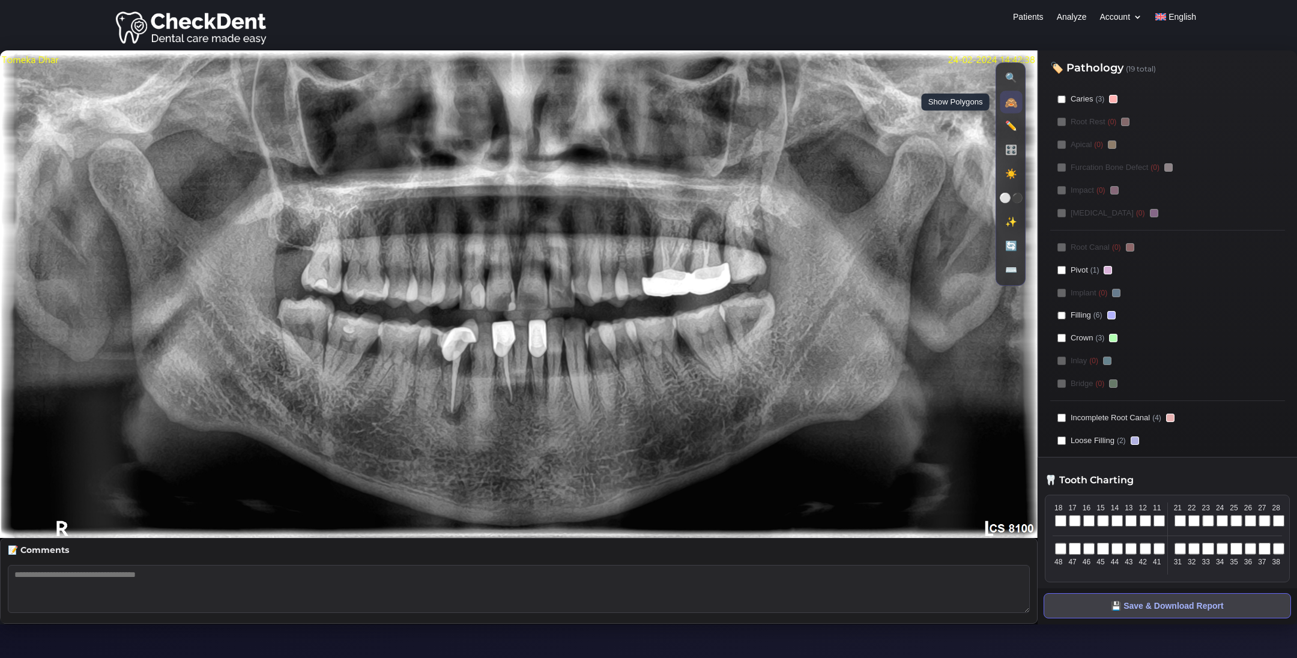
click at [1012, 107] on button "🙈 Show Polygons" at bounding box center [1011, 102] width 22 height 22
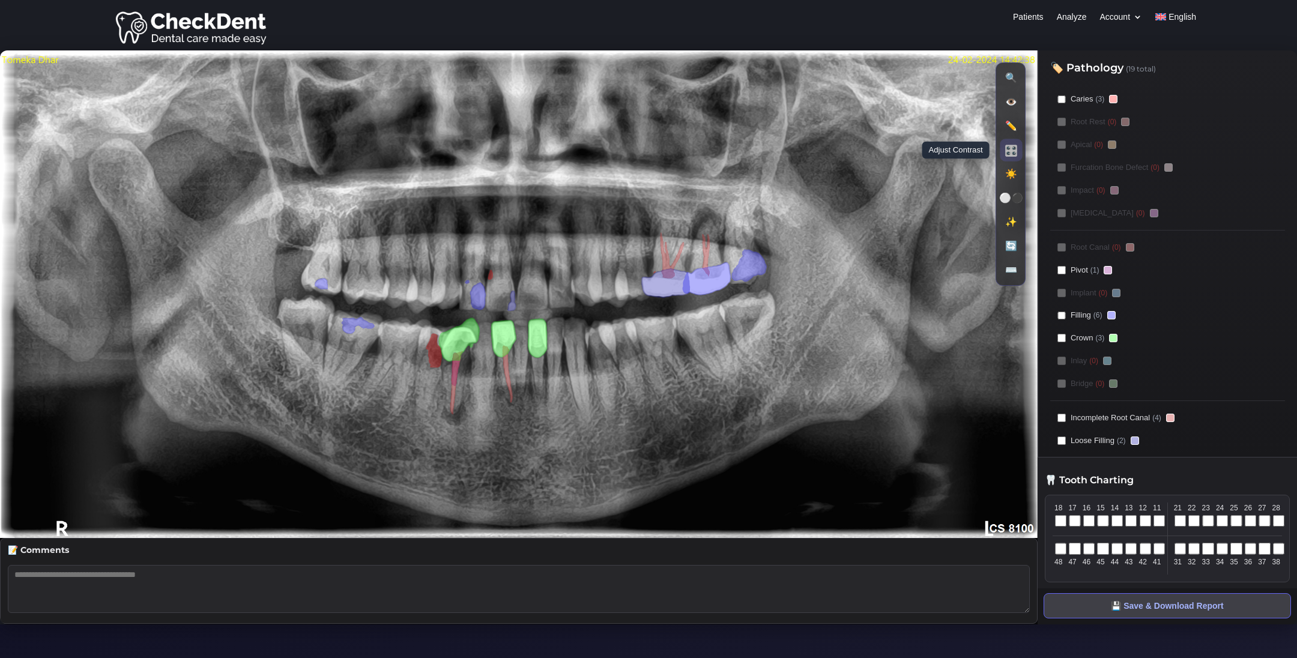
click at [1017, 149] on button "🎛️ Adjust Contrast" at bounding box center [1011, 150] width 22 height 22
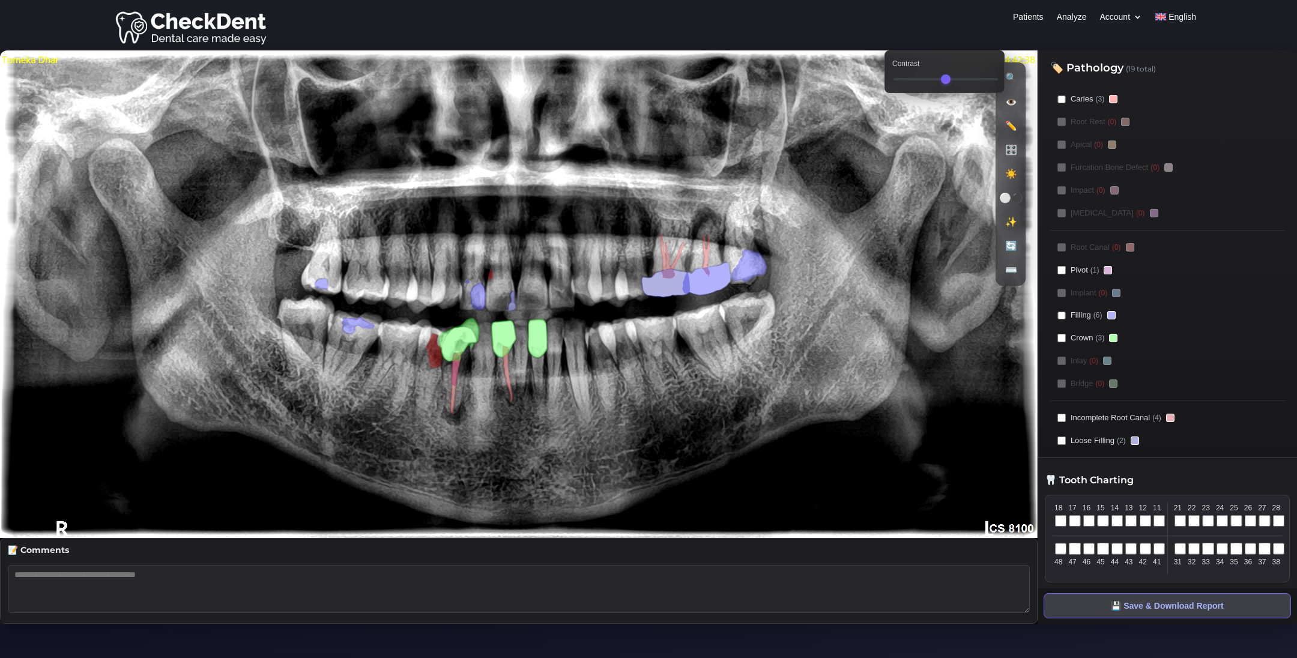
drag, startPoint x: 938, startPoint y: 77, endPoint x: 962, endPoint y: 80, distance: 23.5
type input "***"
click at [962, 80] on input "Contrast" at bounding box center [945, 79] width 104 height 2
click at [1009, 199] on button "⚪⚫ Invert Image" at bounding box center [1011, 198] width 22 height 22
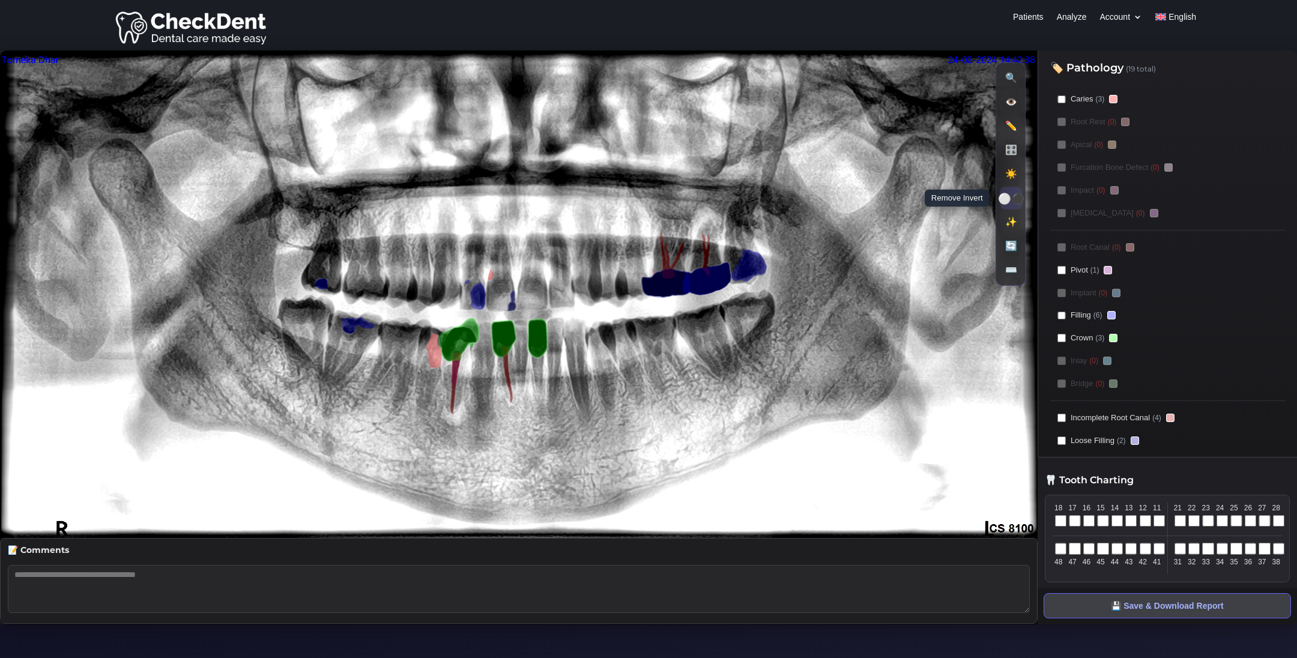
click at [1009, 199] on button "⚪⚫ Remove Invert" at bounding box center [1011, 198] width 22 height 22
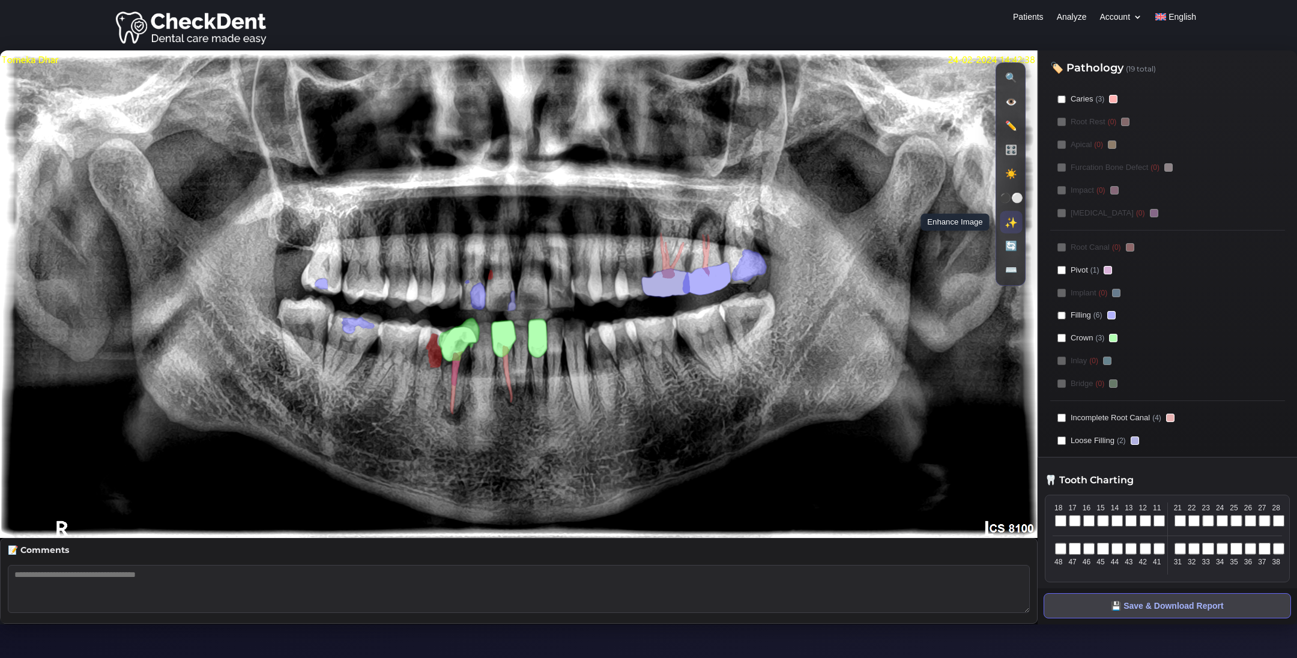
click at [1010, 220] on button "✨ Enhance Image" at bounding box center [1011, 222] width 22 height 22
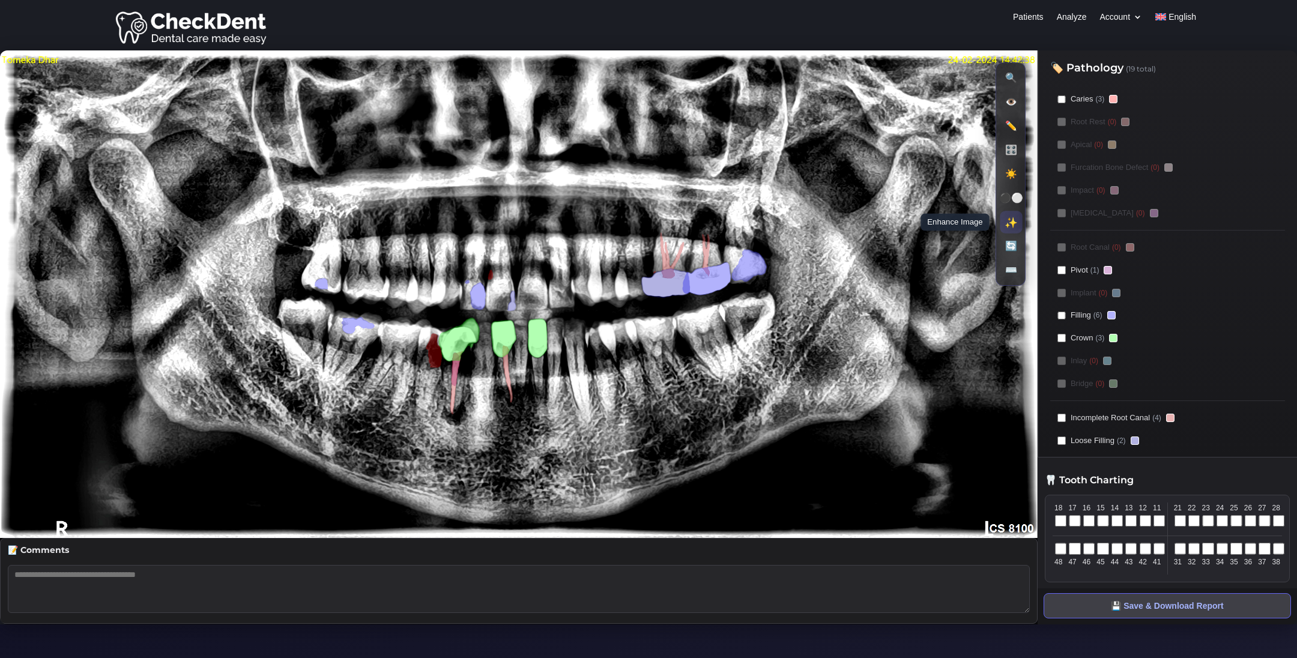
click at [1010, 220] on button "✨ Enhance Image" at bounding box center [1011, 222] width 22 height 22
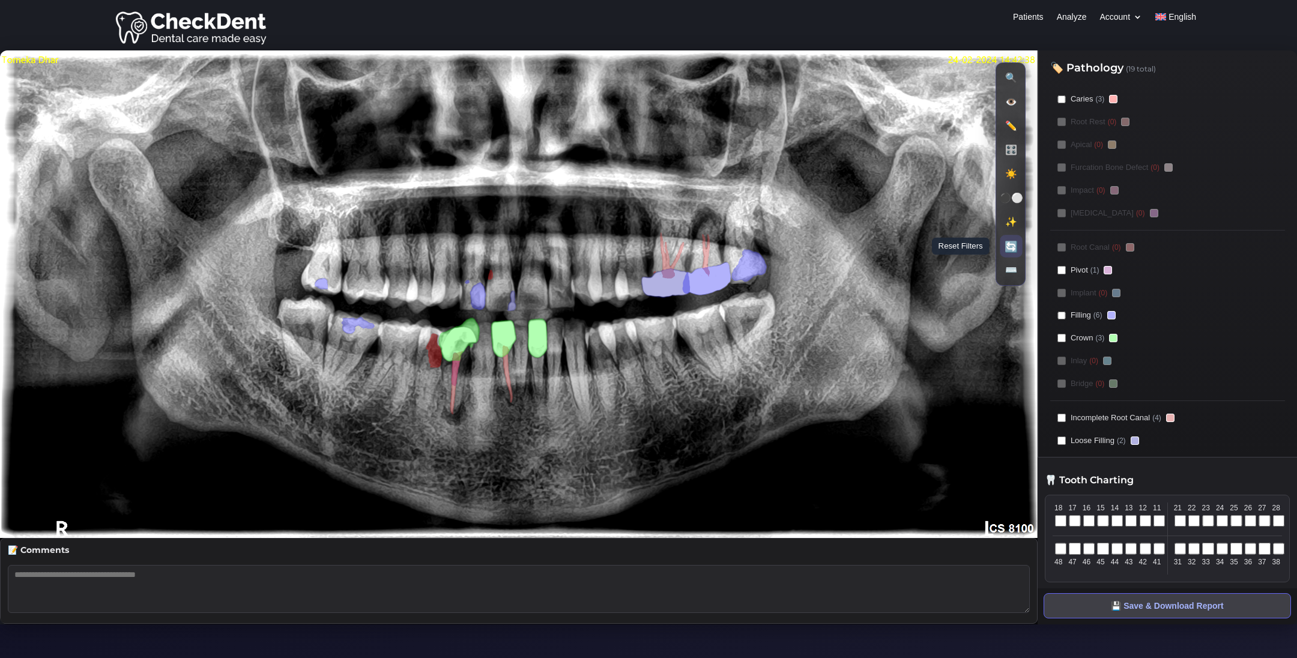
click at [1008, 247] on button "🔄 Reset Filters" at bounding box center [1011, 246] width 22 height 22
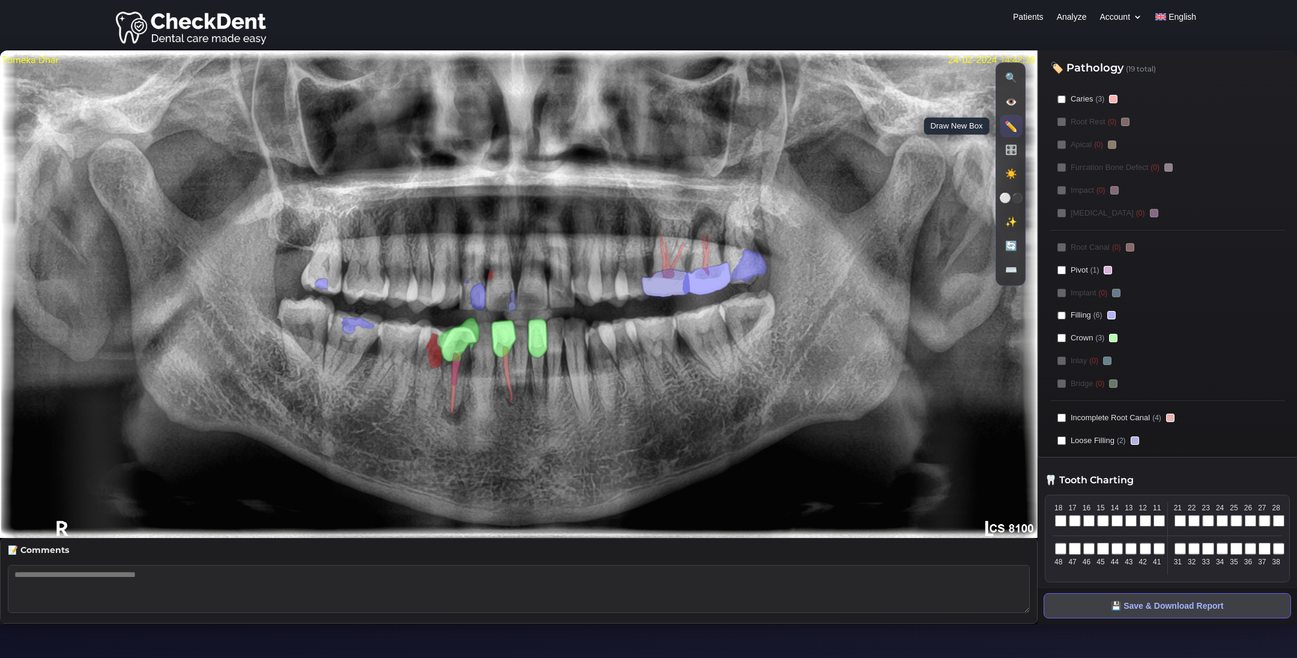
click at [1013, 123] on button "✏️ Draw New Box" at bounding box center [1011, 126] width 22 height 22
click at [1072, 146] on select "**********" at bounding box center [1075, 149] width 92 height 20
select select "******"
click at [1029, 139] on select "**********" at bounding box center [1075, 149] width 92 height 20
drag, startPoint x: 421, startPoint y: 426, endPoint x: 463, endPoint y: 451, distance: 48.2
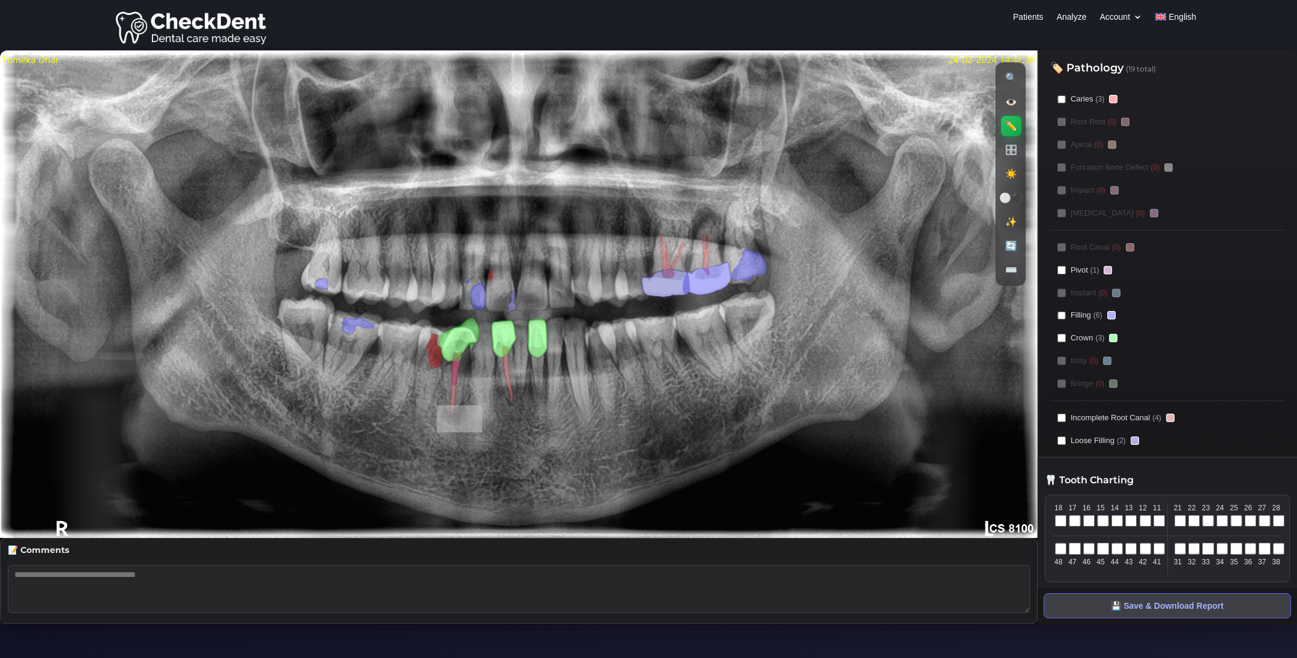
click at [463, 451] on image at bounding box center [519, 294] width 1038 height 488
select select "**"
click at [564, 473] on button "✔" at bounding box center [562, 472] width 15 height 17
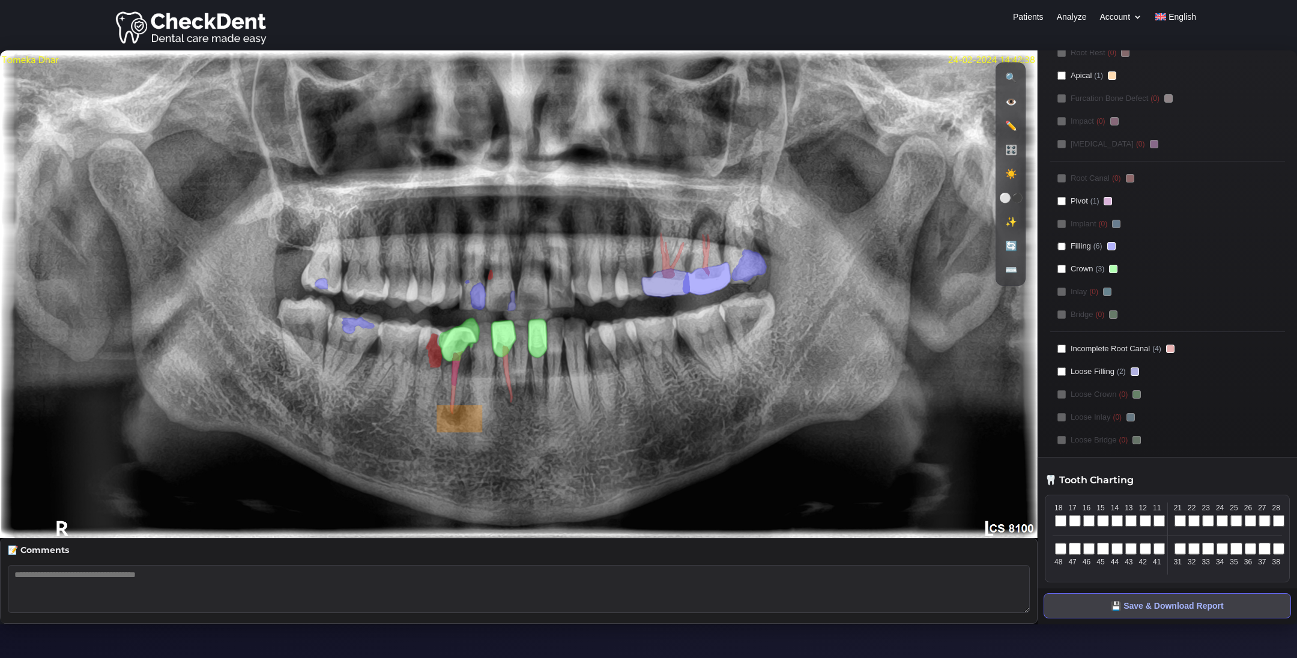
scroll to position [77, 0]
click at [451, 432] on polygon at bounding box center [459, 418] width 46 height 27
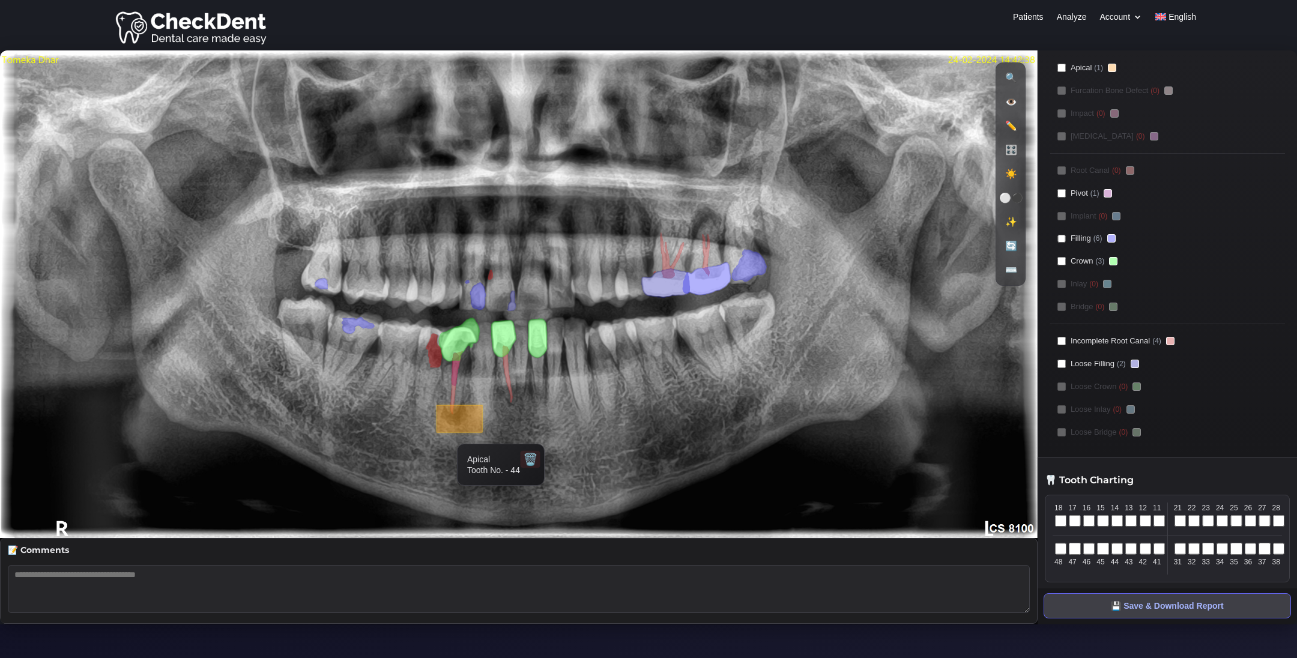
click at [535, 459] on button "🗑️" at bounding box center [530, 459] width 20 height 17
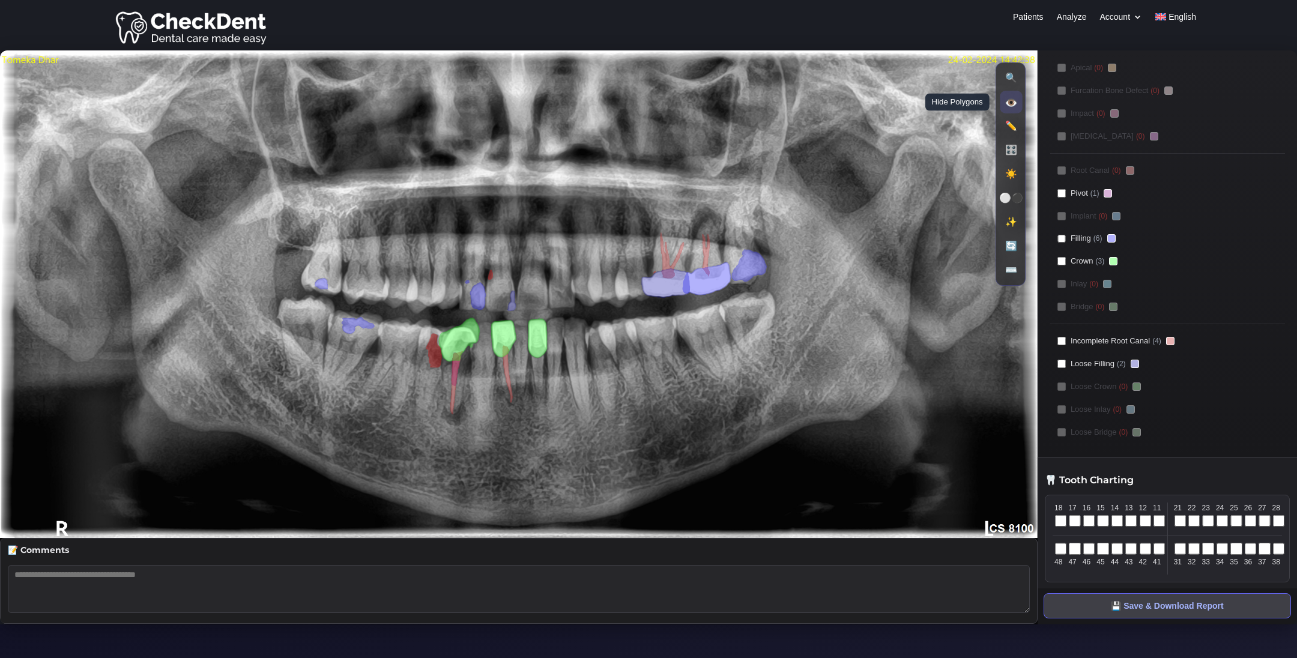
click at [1013, 100] on button "👁️ Hide Polygons" at bounding box center [1011, 102] width 22 height 22
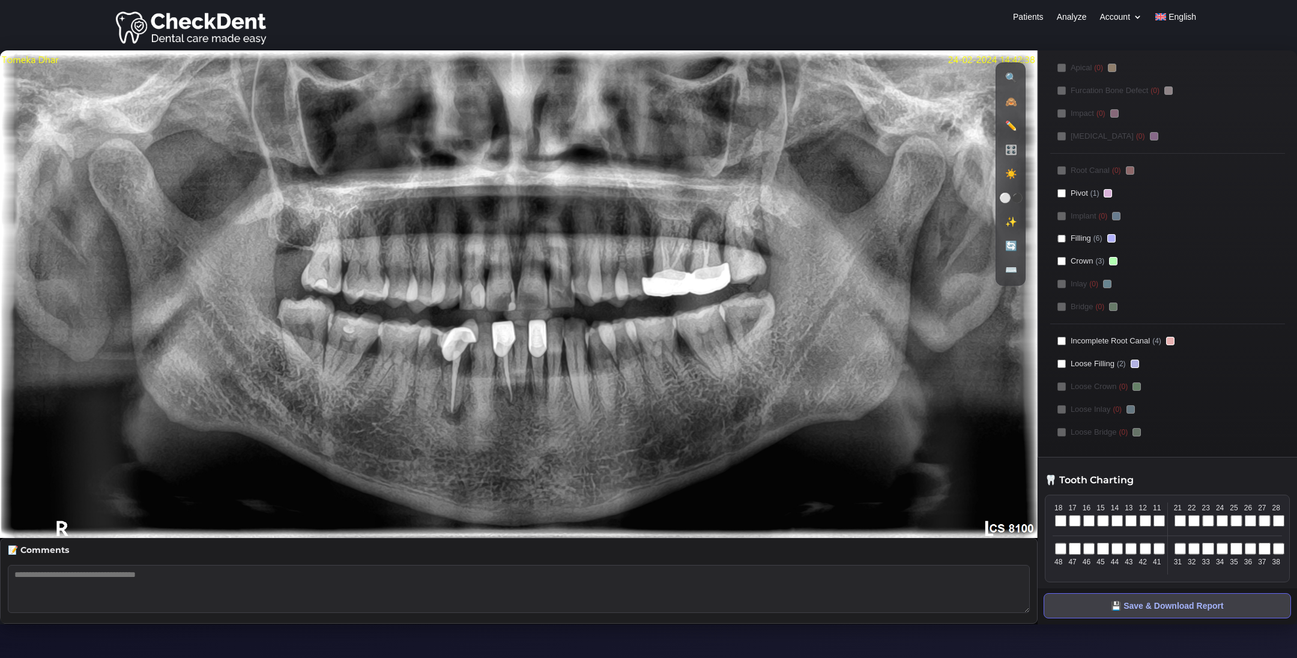
drag, startPoint x: 453, startPoint y: 348, endPoint x: 541, endPoint y: 316, distance: 94.0
click at [541, 316] on image at bounding box center [519, 294] width 1038 height 488
click at [438, 388] on image at bounding box center [519, 294] width 1038 height 488
click at [396, 249] on image at bounding box center [519, 294] width 1038 height 488
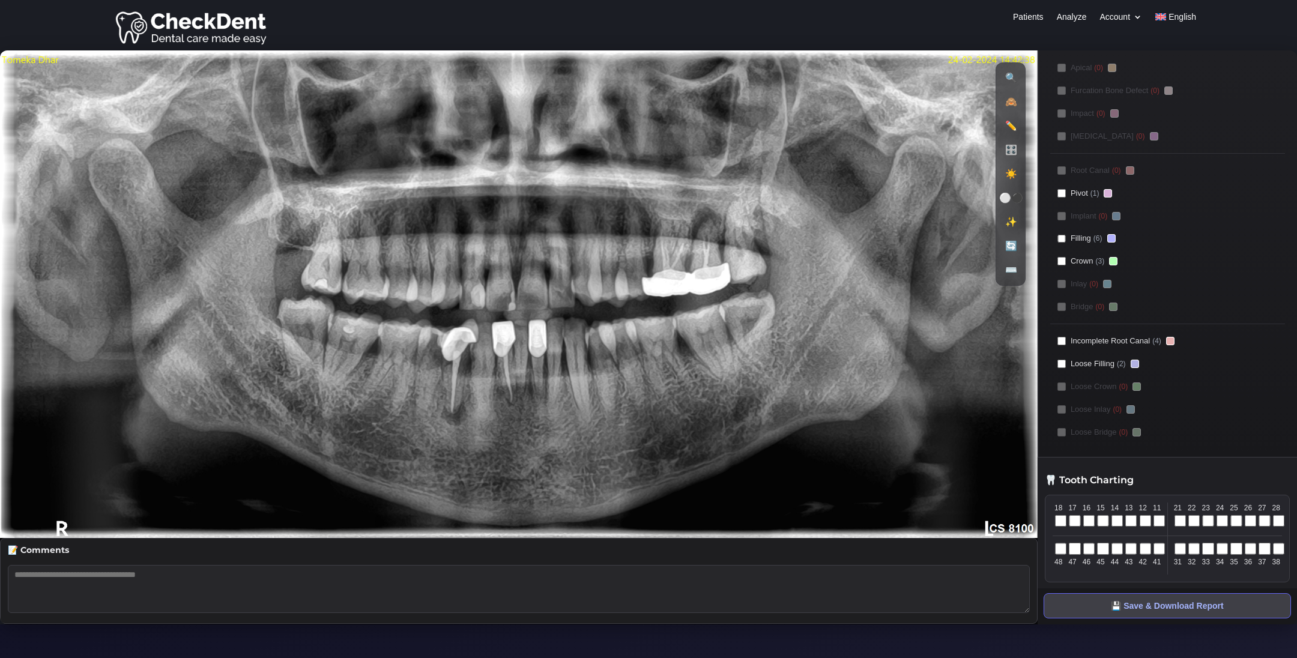
click at [396, 249] on image at bounding box center [519, 294] width 1038 height 488
click at [1007, 99] on button "🙈 Show Polygons" at bounding box center [1011, 102] width 22 height 22
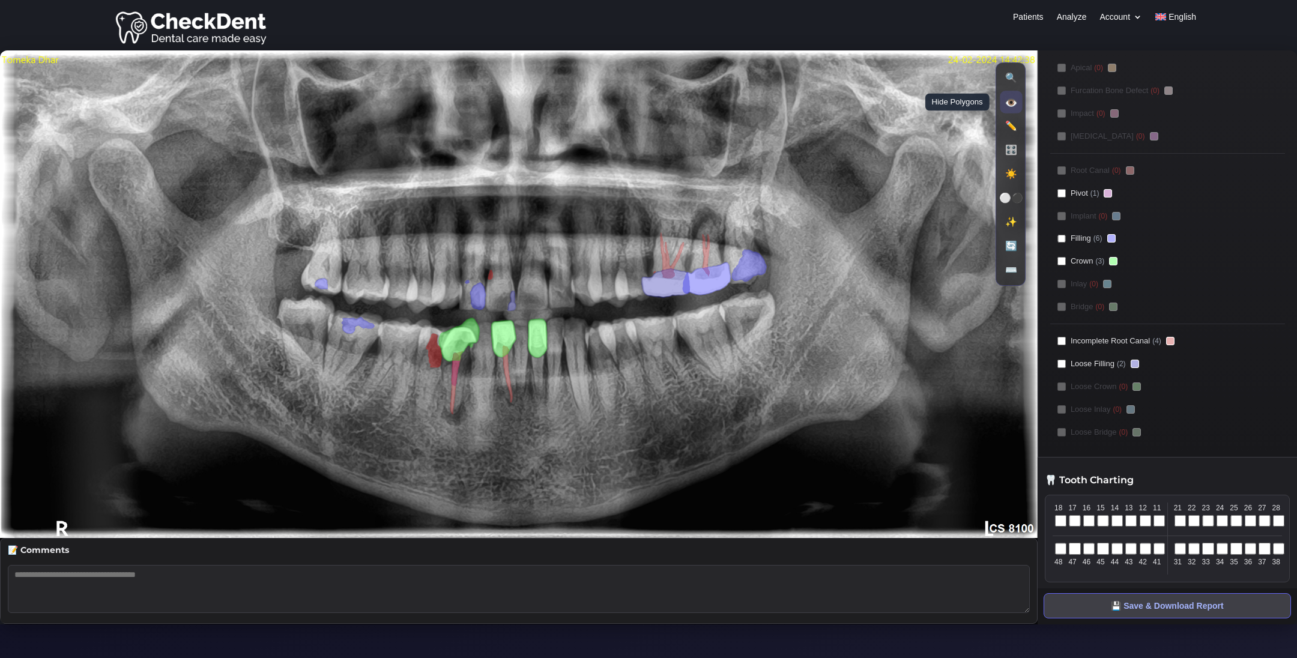
click at [1018, 101] on button "👁️ Hide Polygons" at bounding box center [1011, 102] width 22 height 22
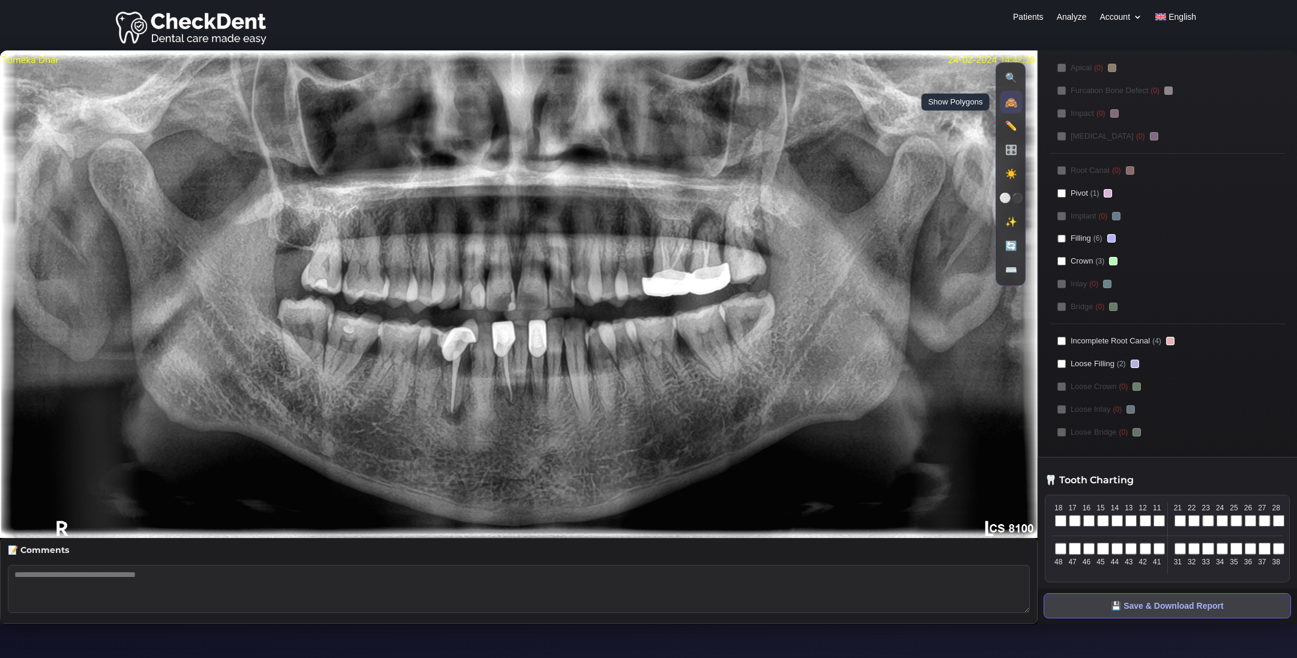
click at [1018, 101] on button "🙈 Show Polygons" at bounding box center [1011, 102] width 22 height 22
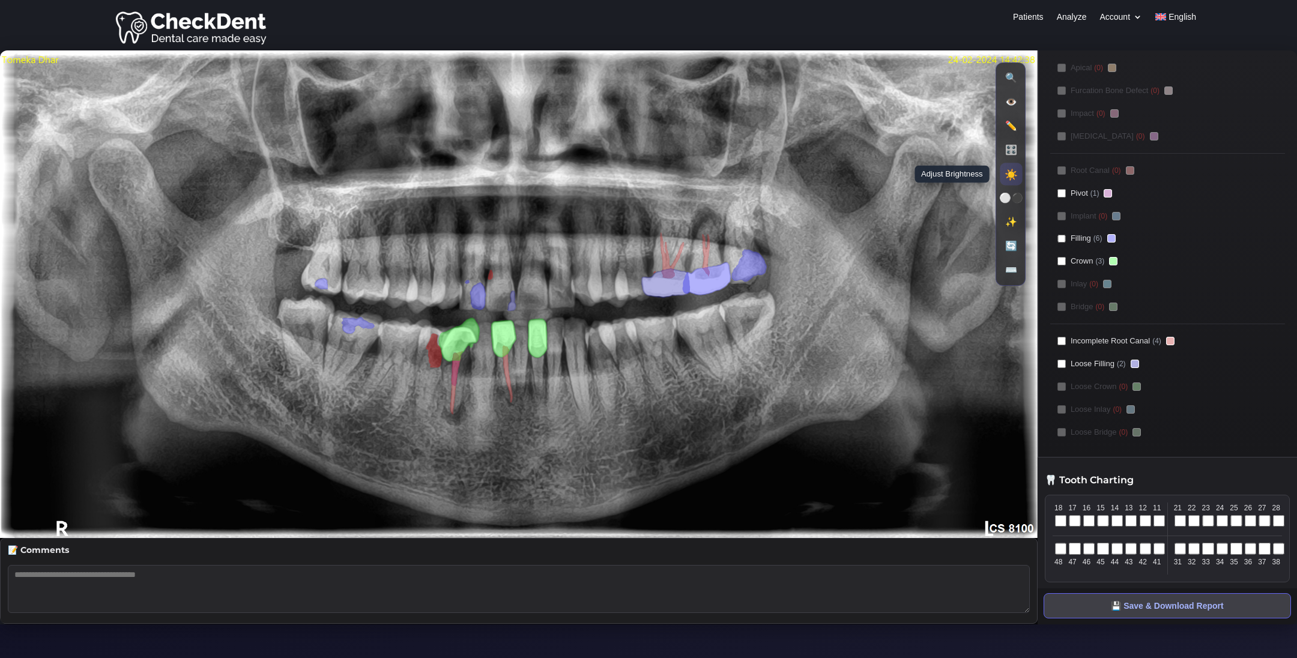
click at [1010, 180] on button "☀️ Adjust Brightness" at bounding box center [1011, 174] width 22 height 22
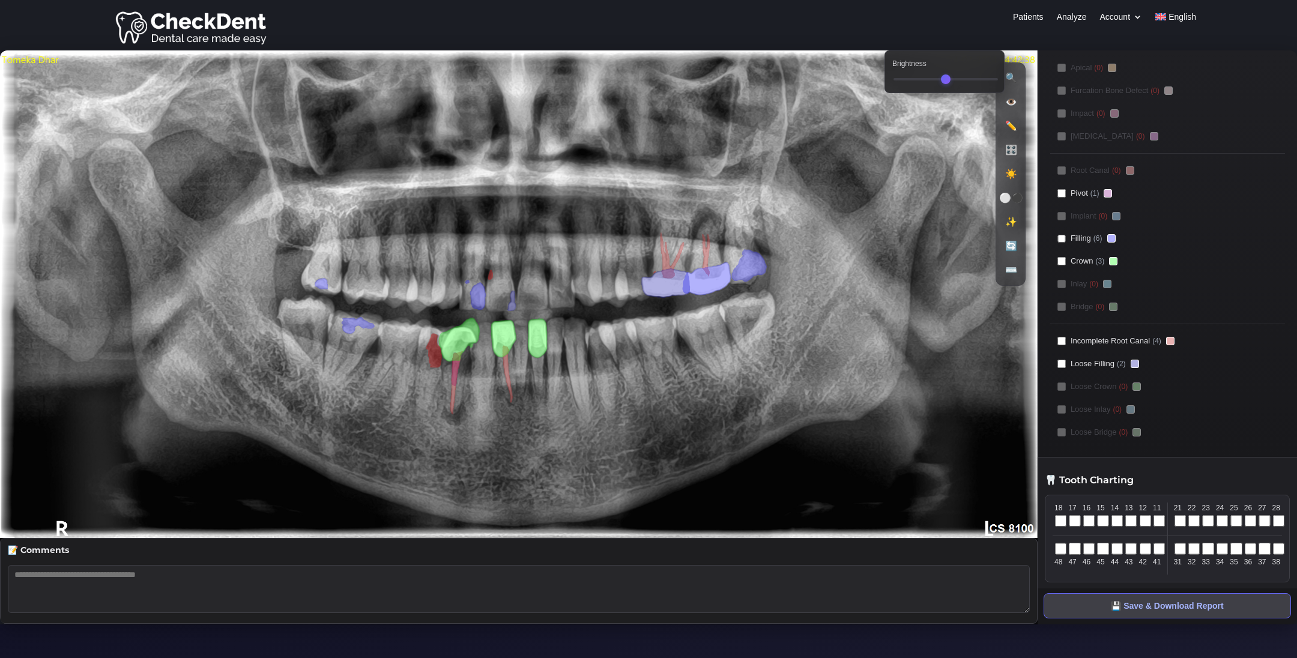
drag, startPoint x: 832, startPoint y: 307, endPoint x: 768, endPoint y: 300, distance: 64.6
click at [768, 300] on image at bounding box center [519, 294] width 1038 height 488
click at [630, 293] on image at bounding box center [519, 294] width 1038 height 488
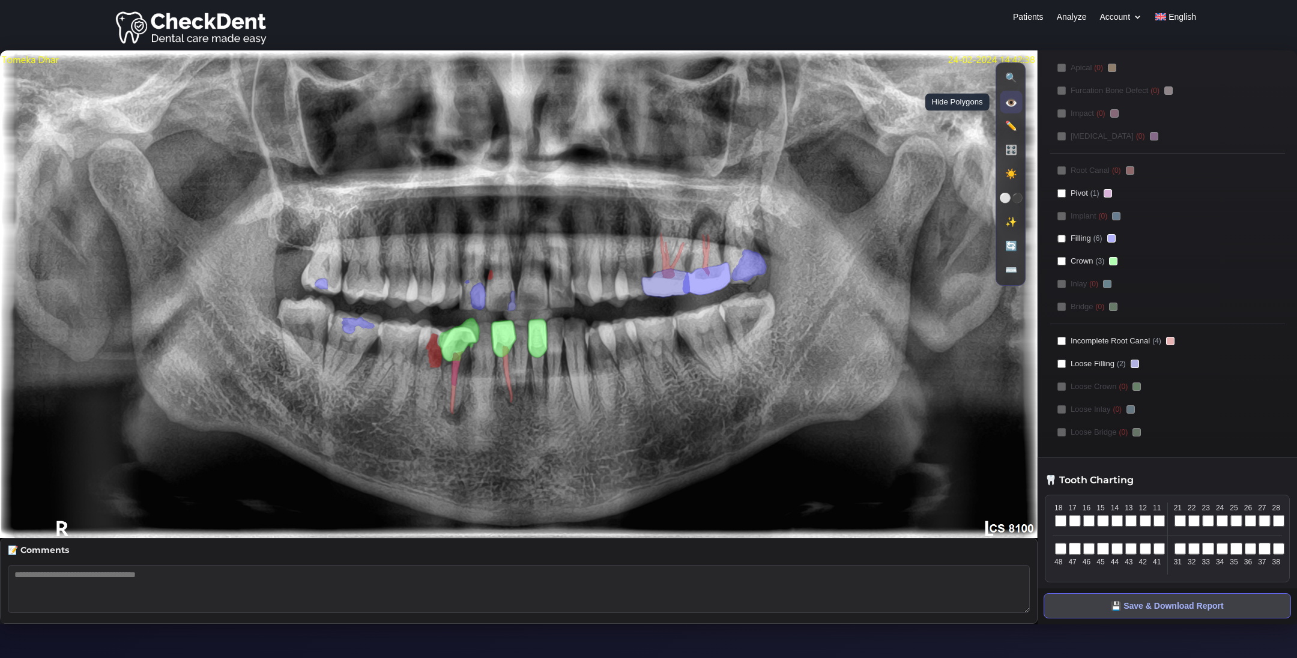
click at [1011, 102] on button "👁️ Hide Polygons" at bounding box center [1011, 102] width 22 height 22
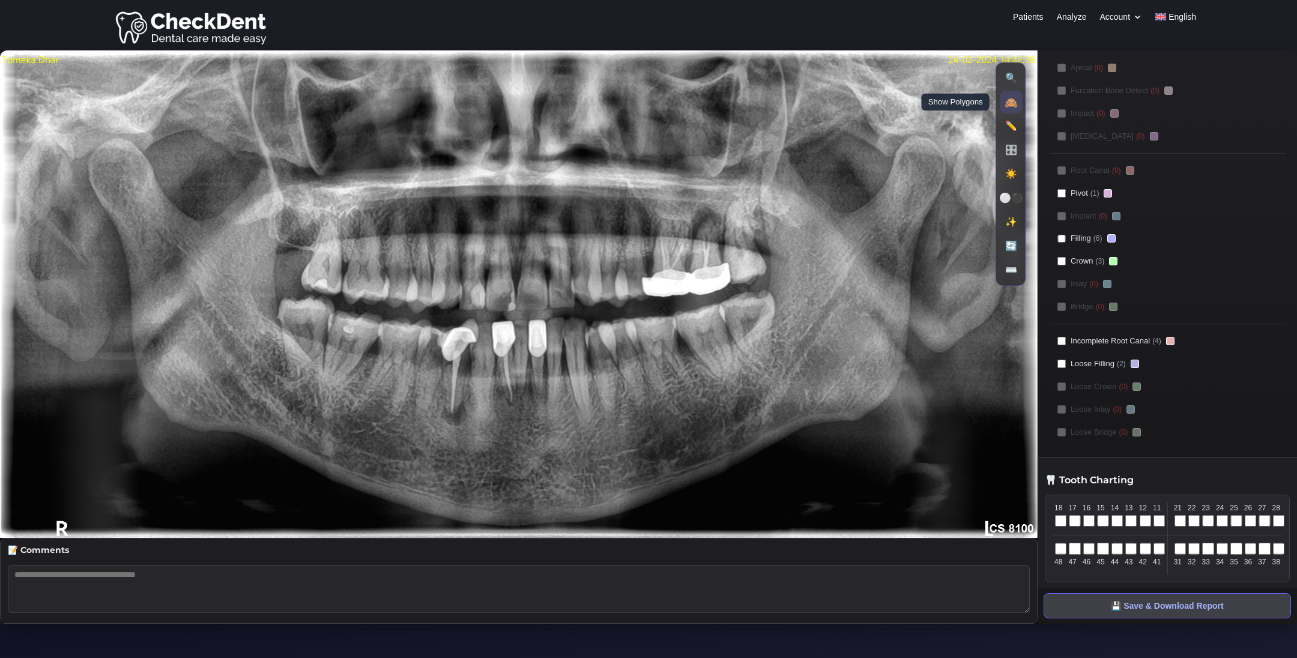
click at [1011, 102] on button "🙈 Show Polygons" at bounding box center [1011, 102] width 22 height 22
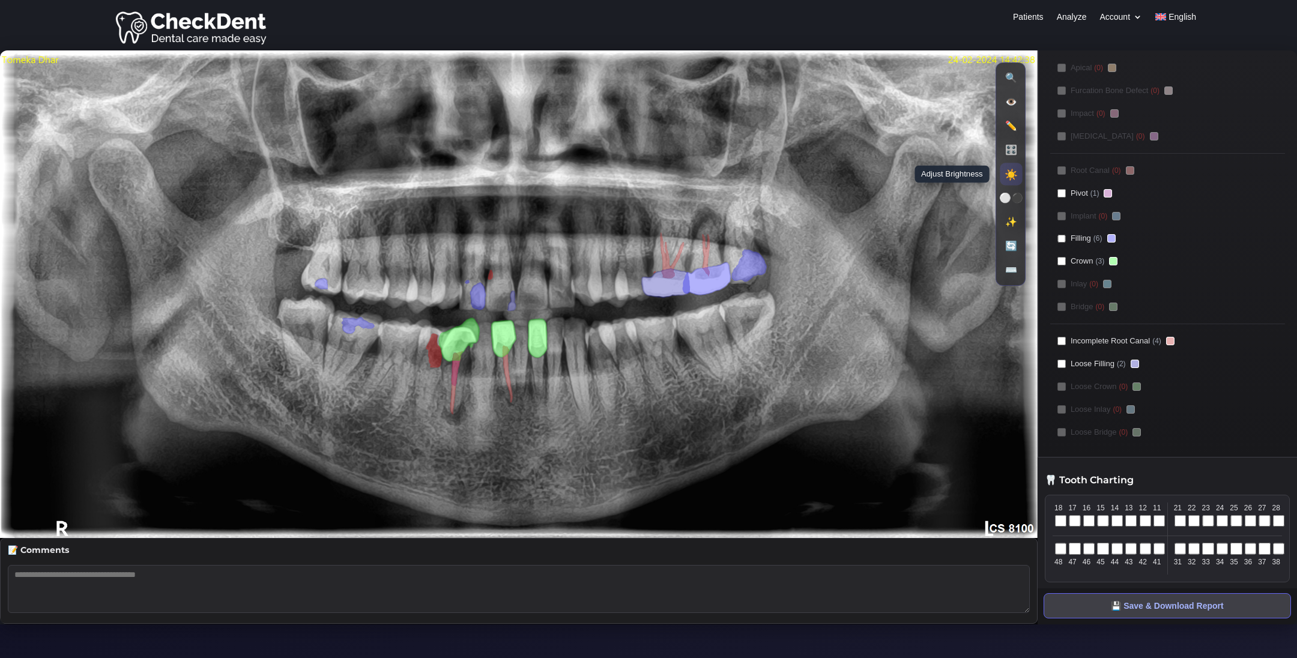
click at [1012, 173] on button "☀️ Adjust Brightness" at bounding box center [1011, 174] width 22 height 22
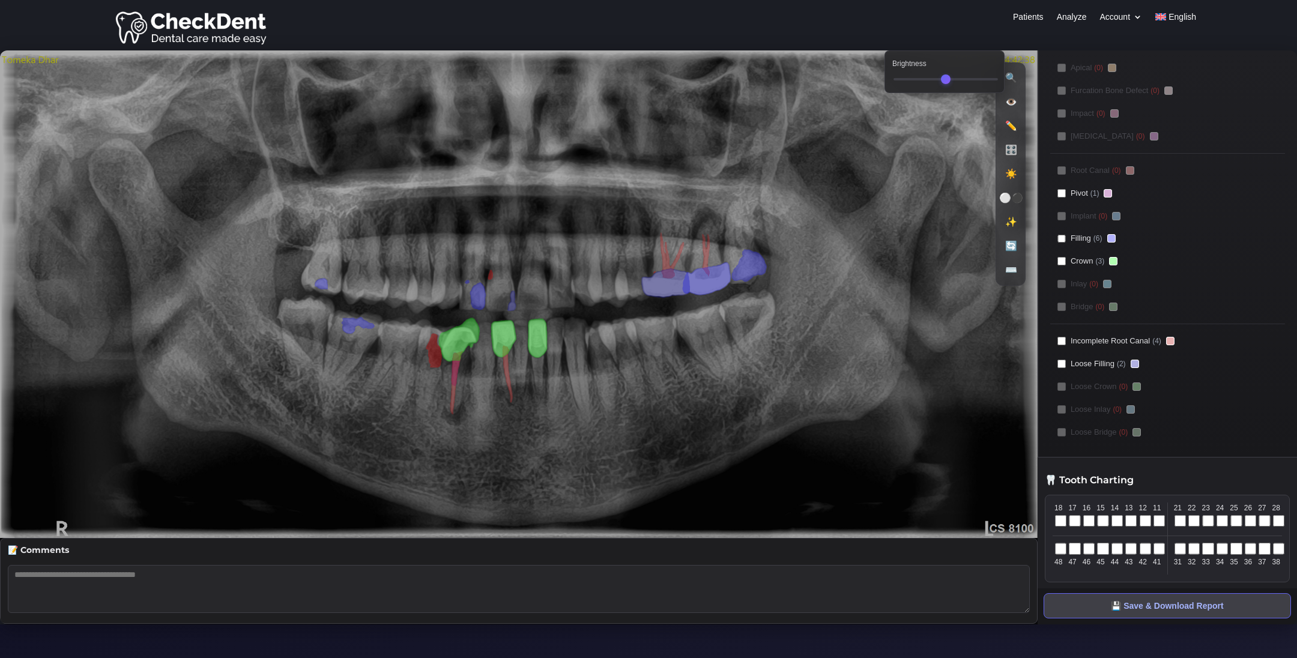
drag, startPoint x: 935, startPoint y: 81, endPoint x: 919, endPoint y: 82, distance: 15.7
click at [919, 80] on input "Brightness" at bounding box center [945, 79] width 104 height 2
click at [1010, 221] on button "✨ Enhance Image" at bounding box center [1011, 222] width 22 height 22
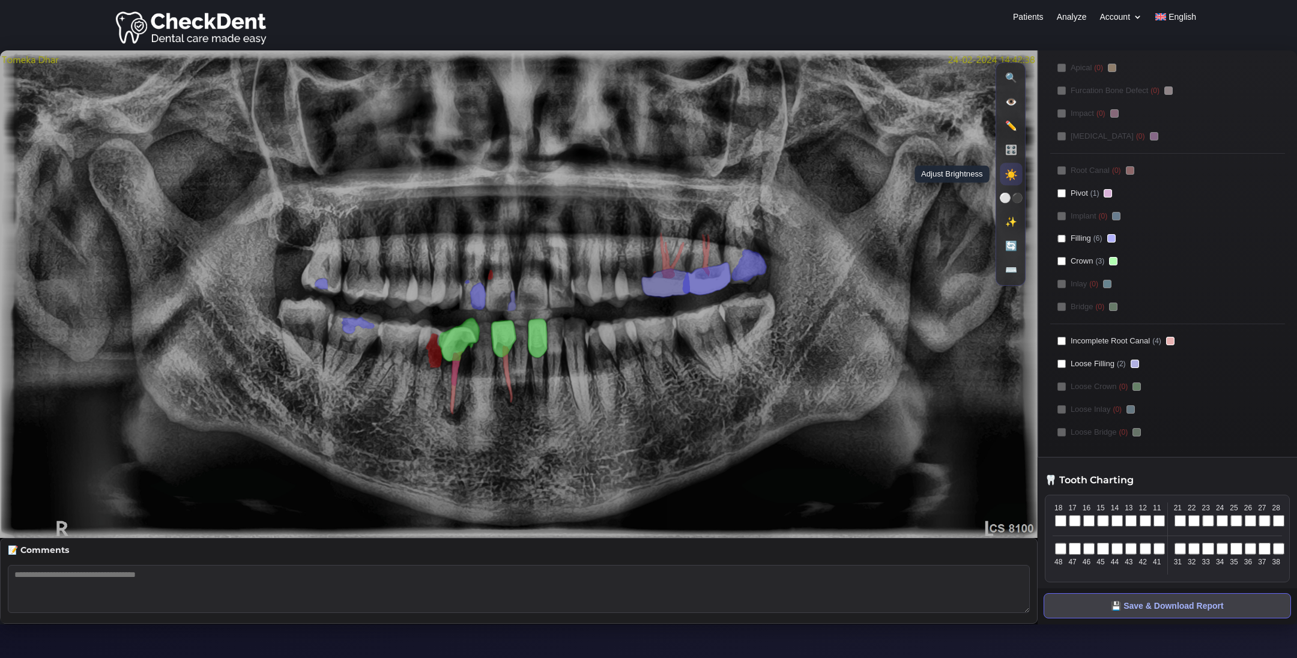
click at [1015, 174] on button "☀️ Adjust Brightness" at bounding box center [1011, 174] width 22 height 22
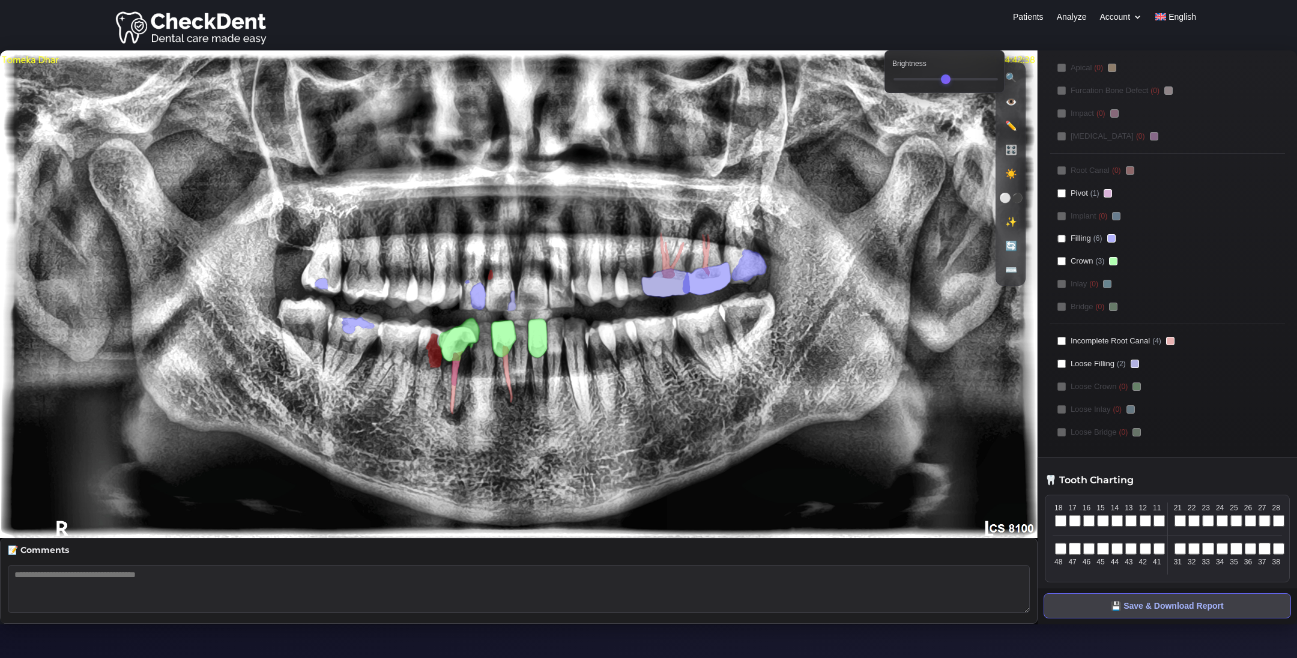
drag, startPoint x: 918, startPoint y: 75, endPoint x: 943, endPoint y: 75, distance: 25.2
type input "***"
click at [943, 78] on input "Brightness" at bounding box center [945, 79] width 104 height 2
click at [1013, 221] on button "✨ Enhance Image" at bounding box center [1011, 222] width 22 height 22
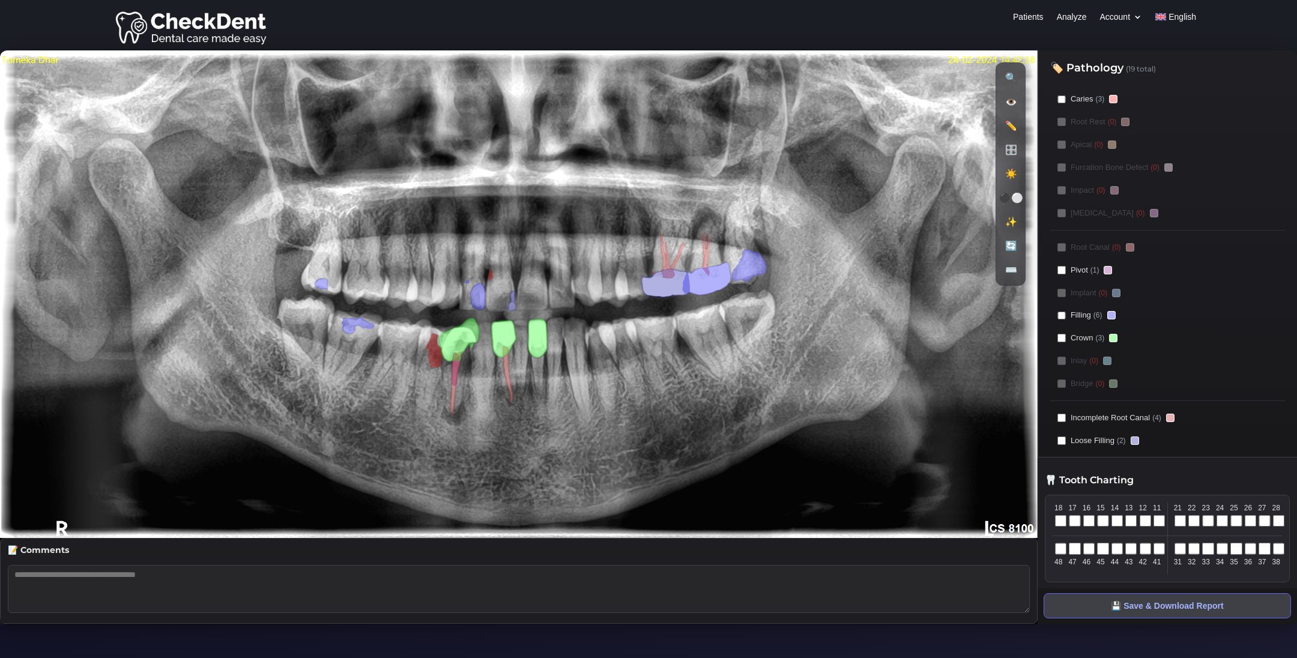
scroll to position [77, 0]
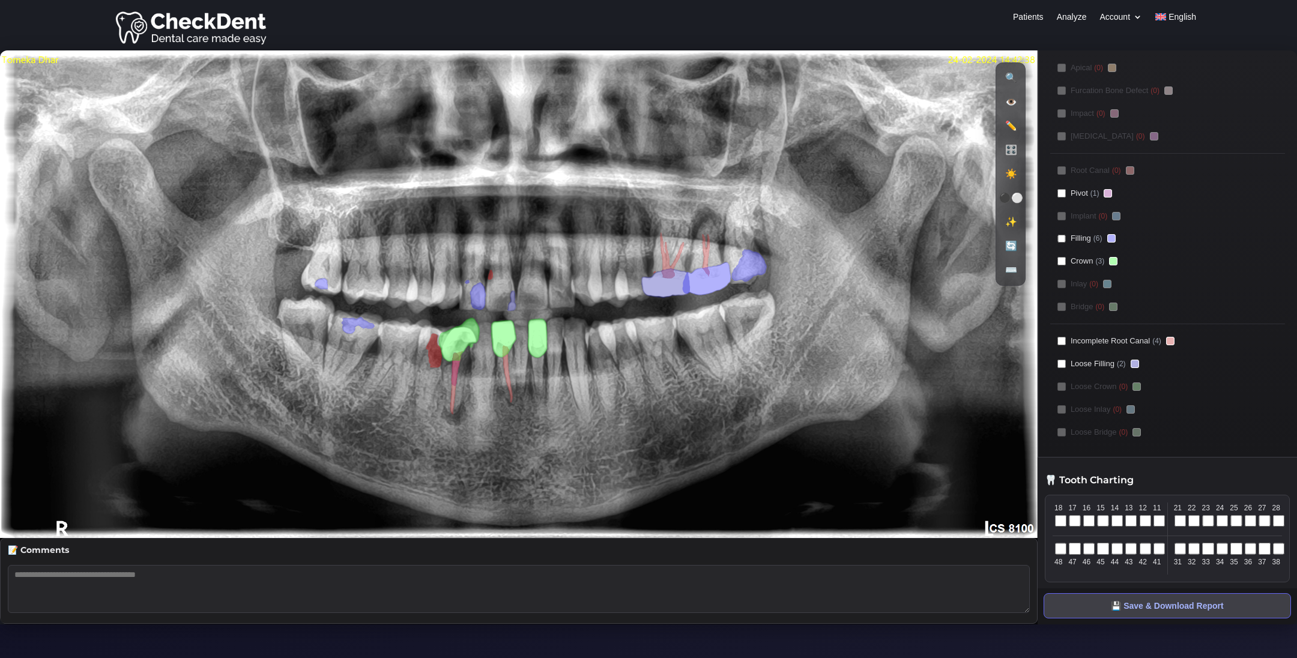
click at [1013, 193] on button "⚫⚪ Invert Image" at bounding box center [1011, 198] width 20 height 20
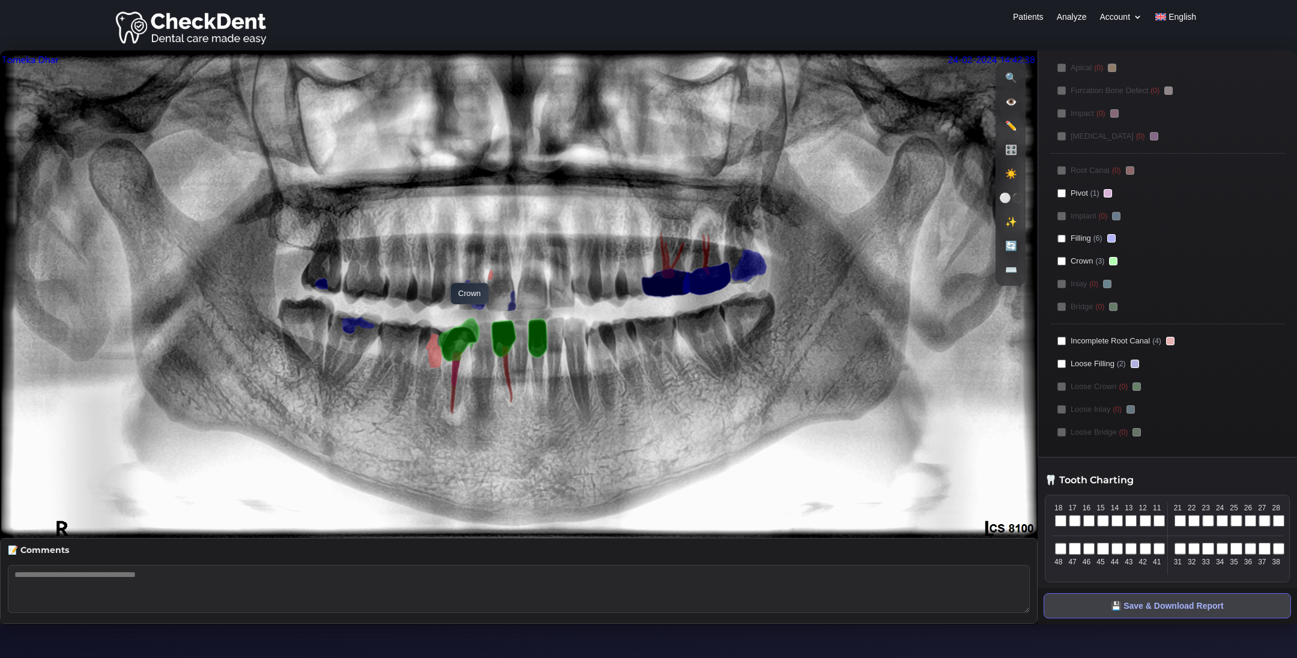
click at [444, 318] on polygon at bounding box center [459, 340] width 41 height 44
click at [743, 267] on image at bounding box center [519, 294] width 1038 height 488
click at [1014, 242] on button "🔄 Reset Filters" at bounding box center [1011, 246] width 22 height 22
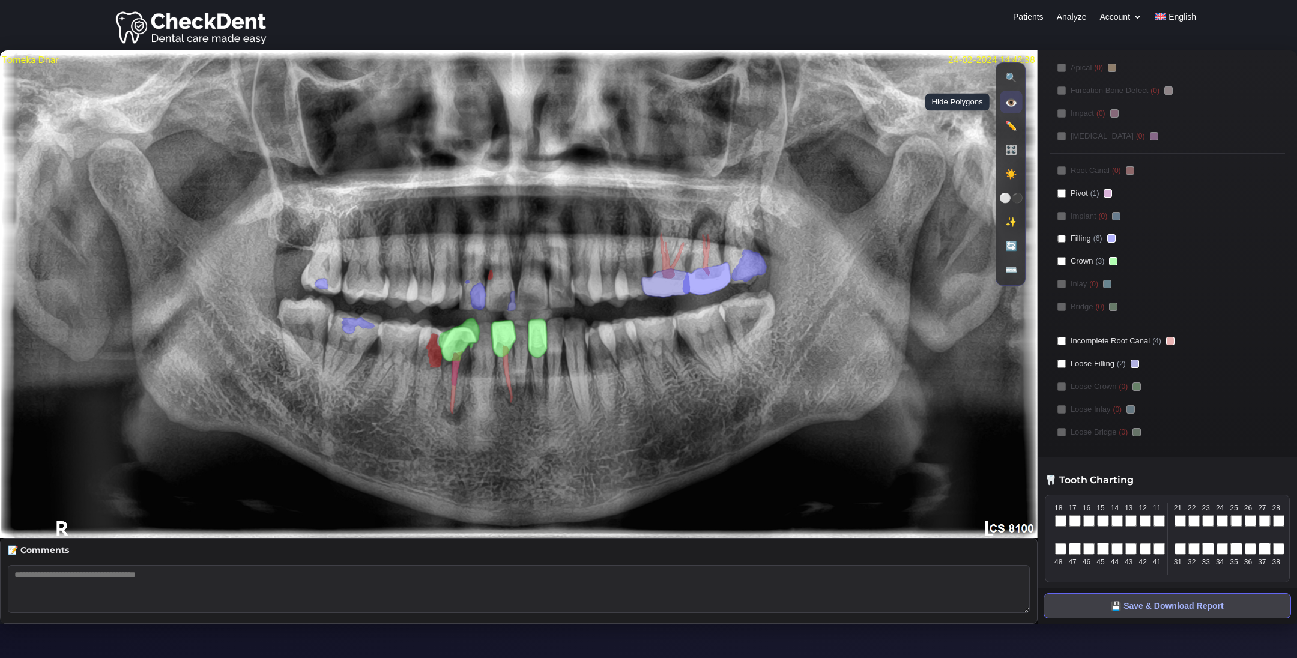
click at [1012, 108] on button "👁️ Hide Polygons" at bounding box center [1011, 102] width 22 height 22
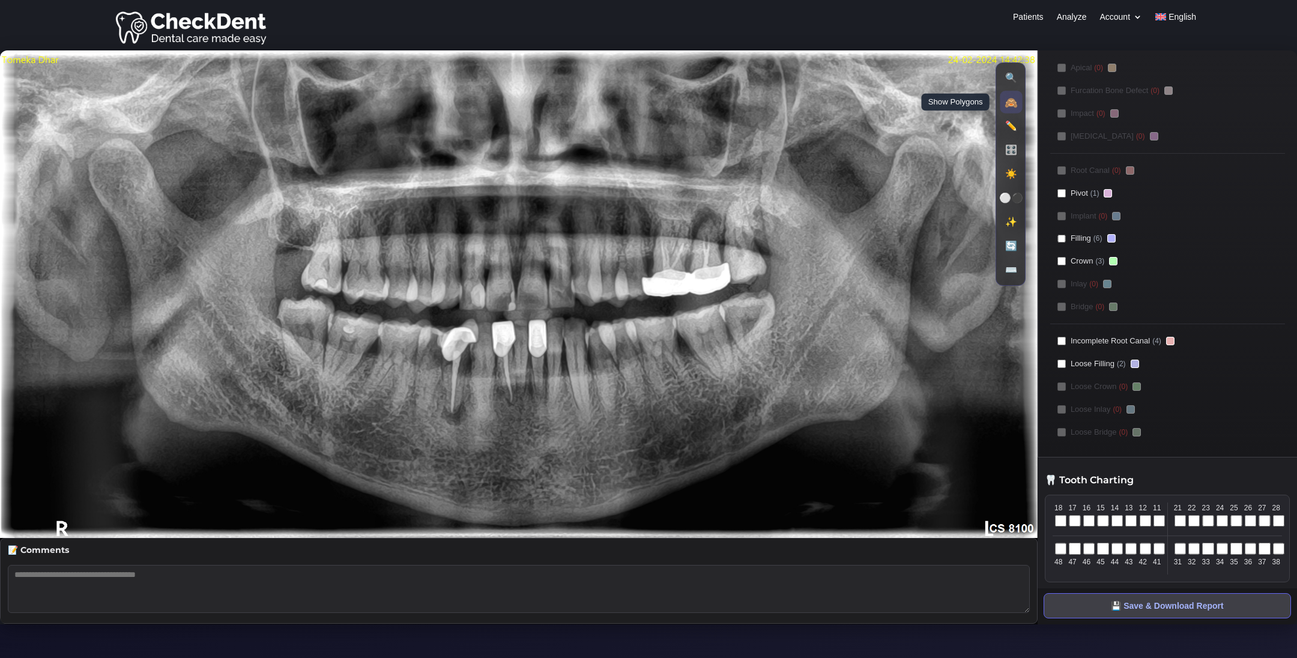
click at [1012, 108] on button "🙈 Show Polygons" at bounding box center [1011, 102] width 22 height 22
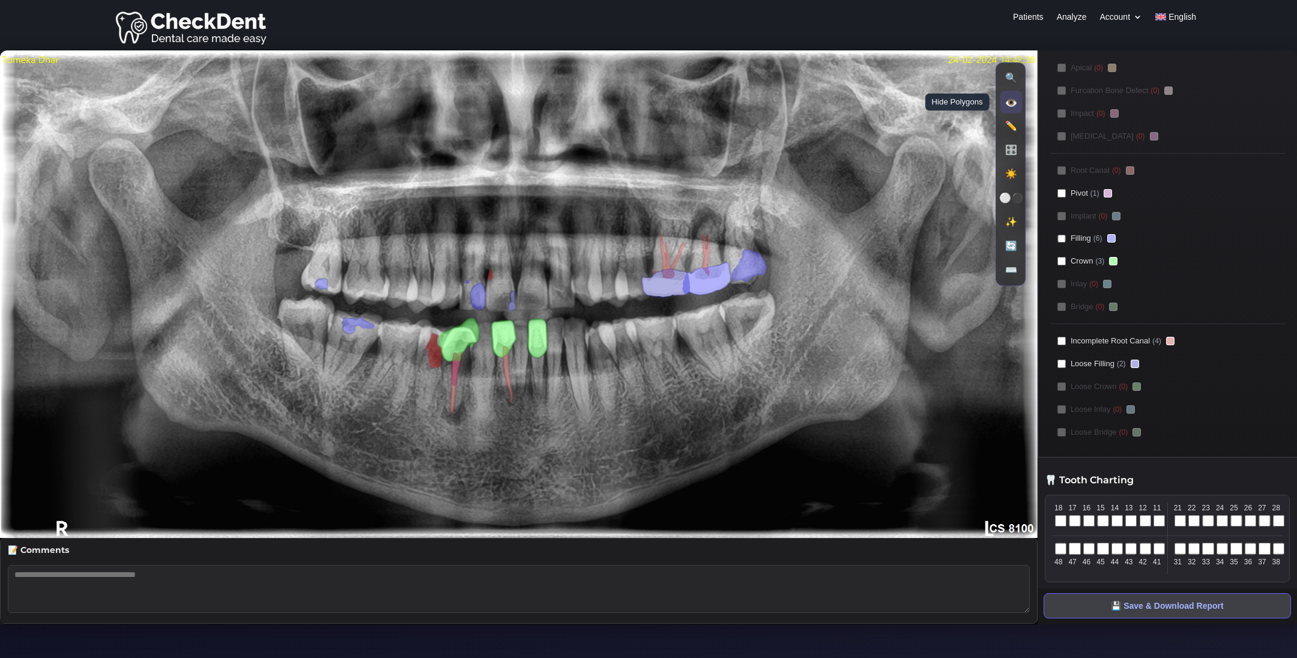
click at [1012, 108] on button "👁️ Hide Polygons" at bounding box center [1011, 102] width 22 height 22
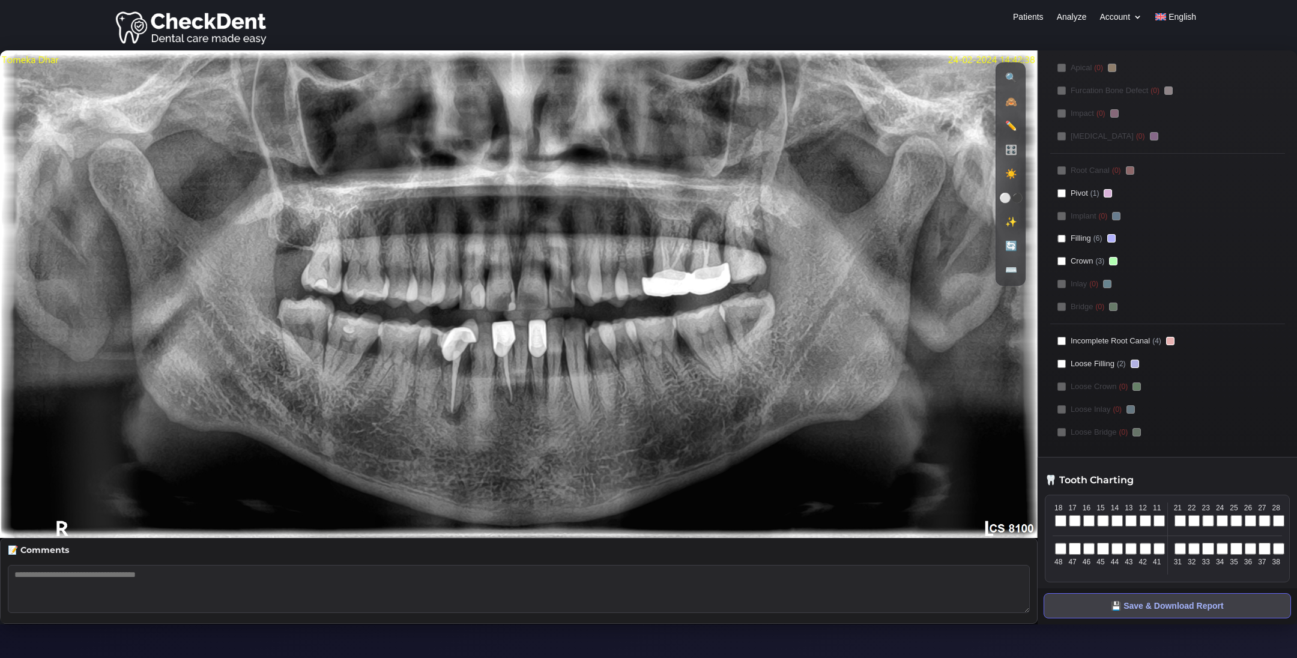
click at [702, 214] on image at bounding box center [519, 294] width 1038 height 488
click at [1012, 104] on button "🙈 Show Polygons" at bounding box center [1011, 102] width 22 height 22
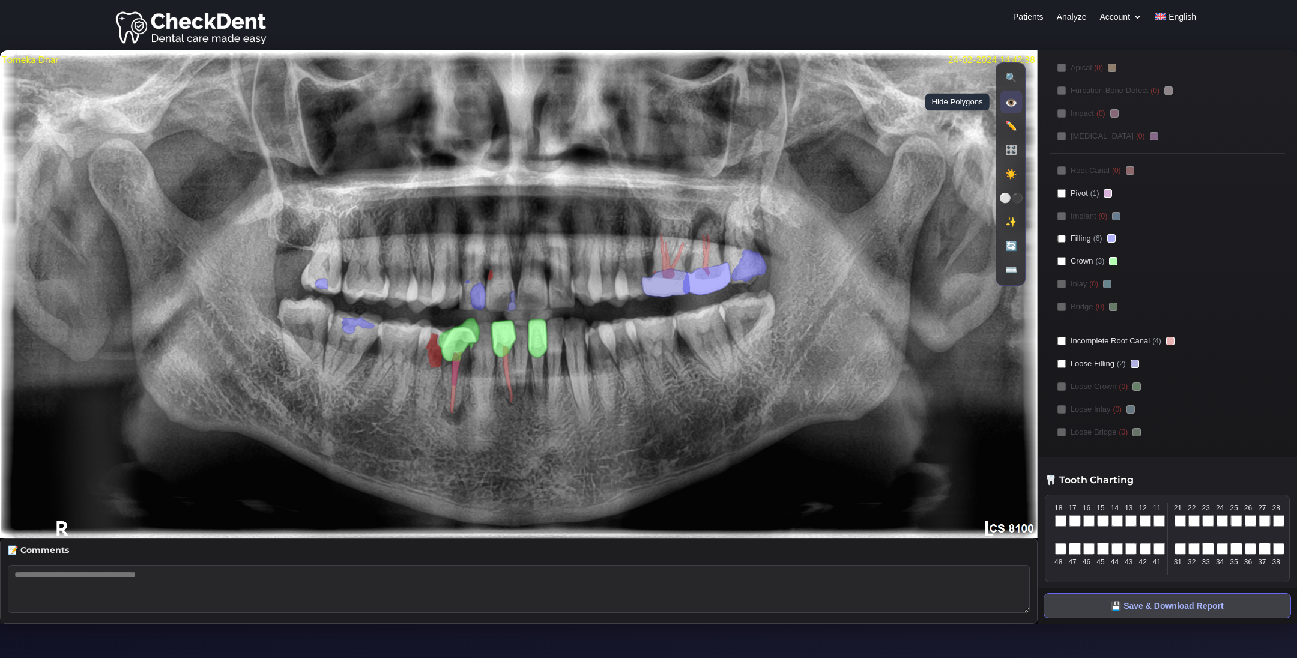
click at [1021, 107] on div "🔍 Reset Zoom 👁️ Hide Polygons ✏️ Draw New Box 🎛️ Adjust Contrast ☀️ Adjust Brig…" at bounding box center [1010, 173] width 30 height 223
click at [1013, 107] on button "👁️ Hide Polygons" at bounding box center [1011, 102] width 22 height 22
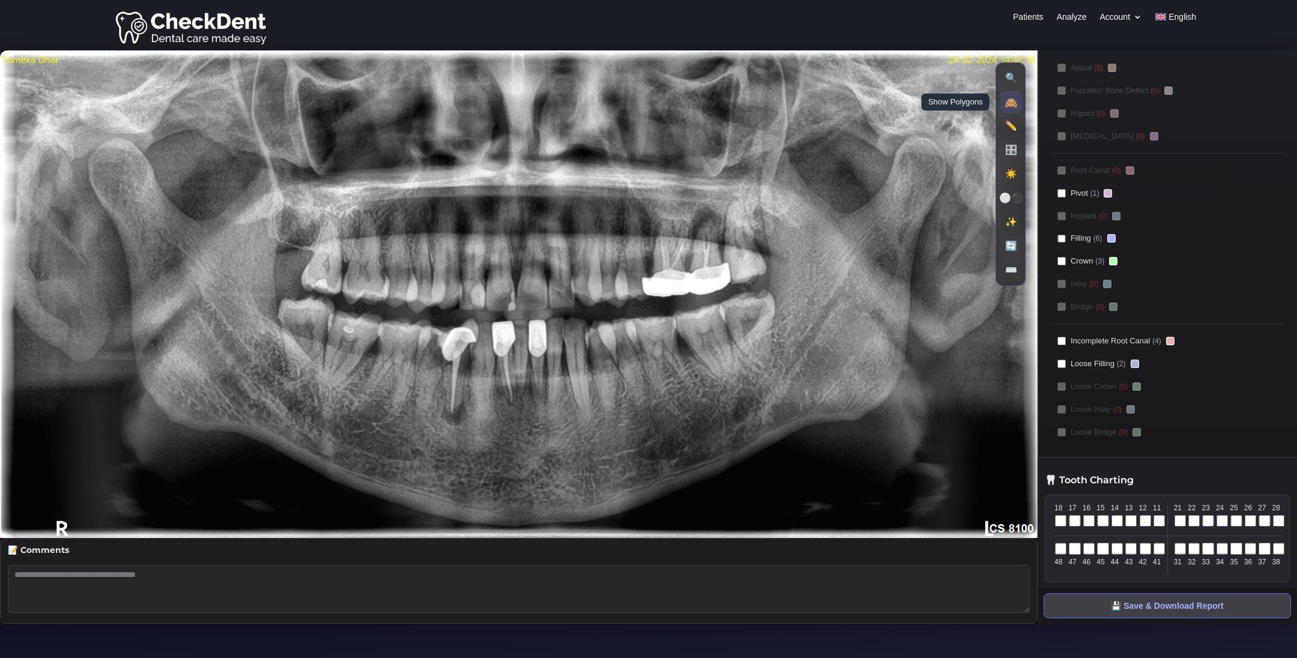
click at [1013, 107] on button "🙈 Show Polygons" at bounding box center [1011, 102] width 22 height 22
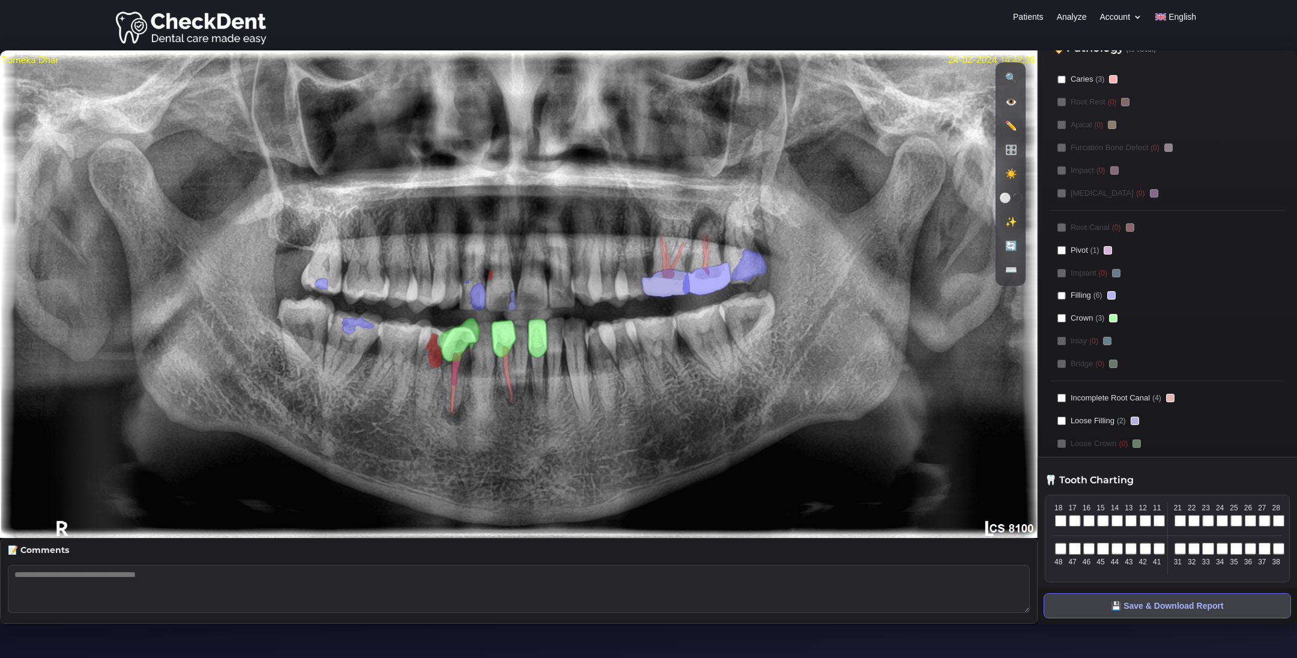
scroll to position [0, 0]
